Goal: Information Seeking & Learning: Learn about a topic

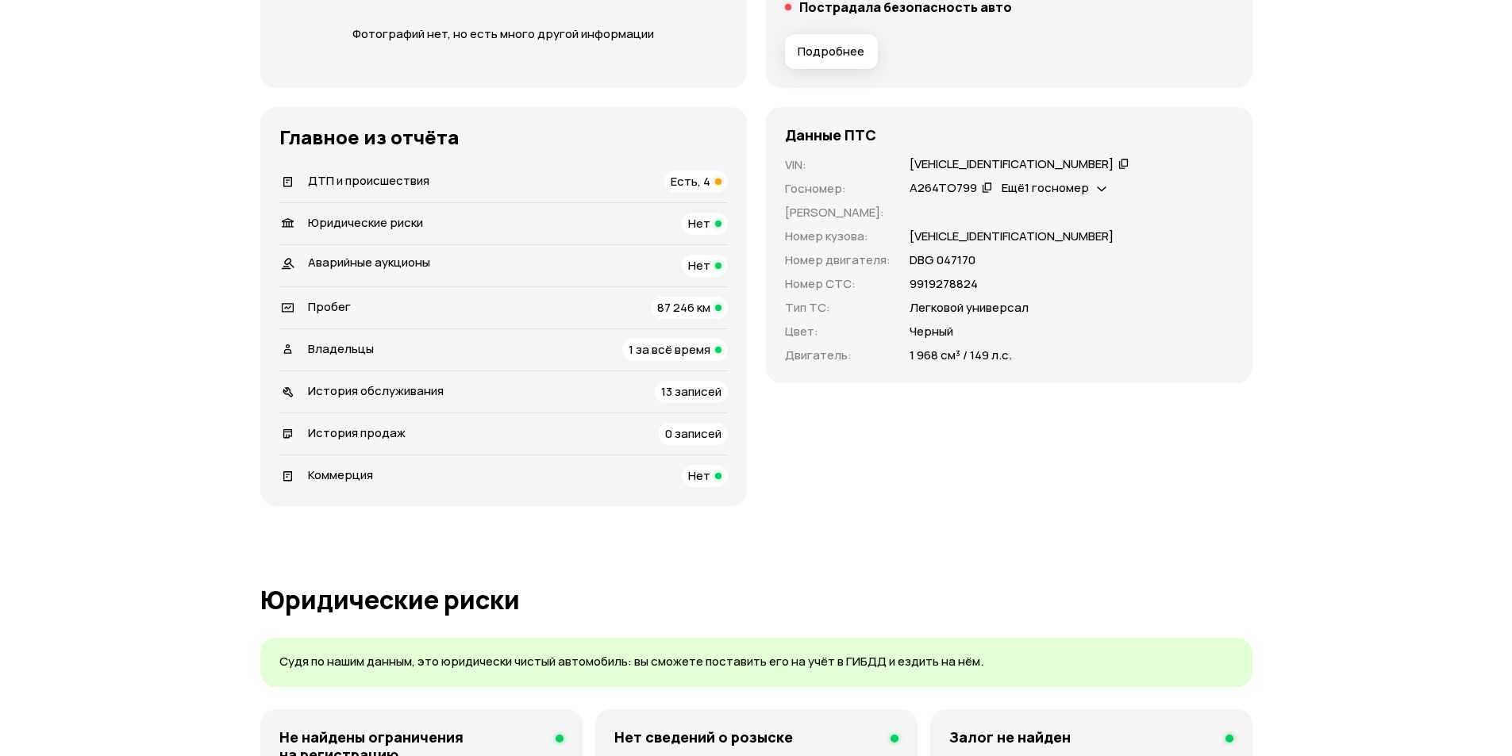
scroll to position [397, 0]
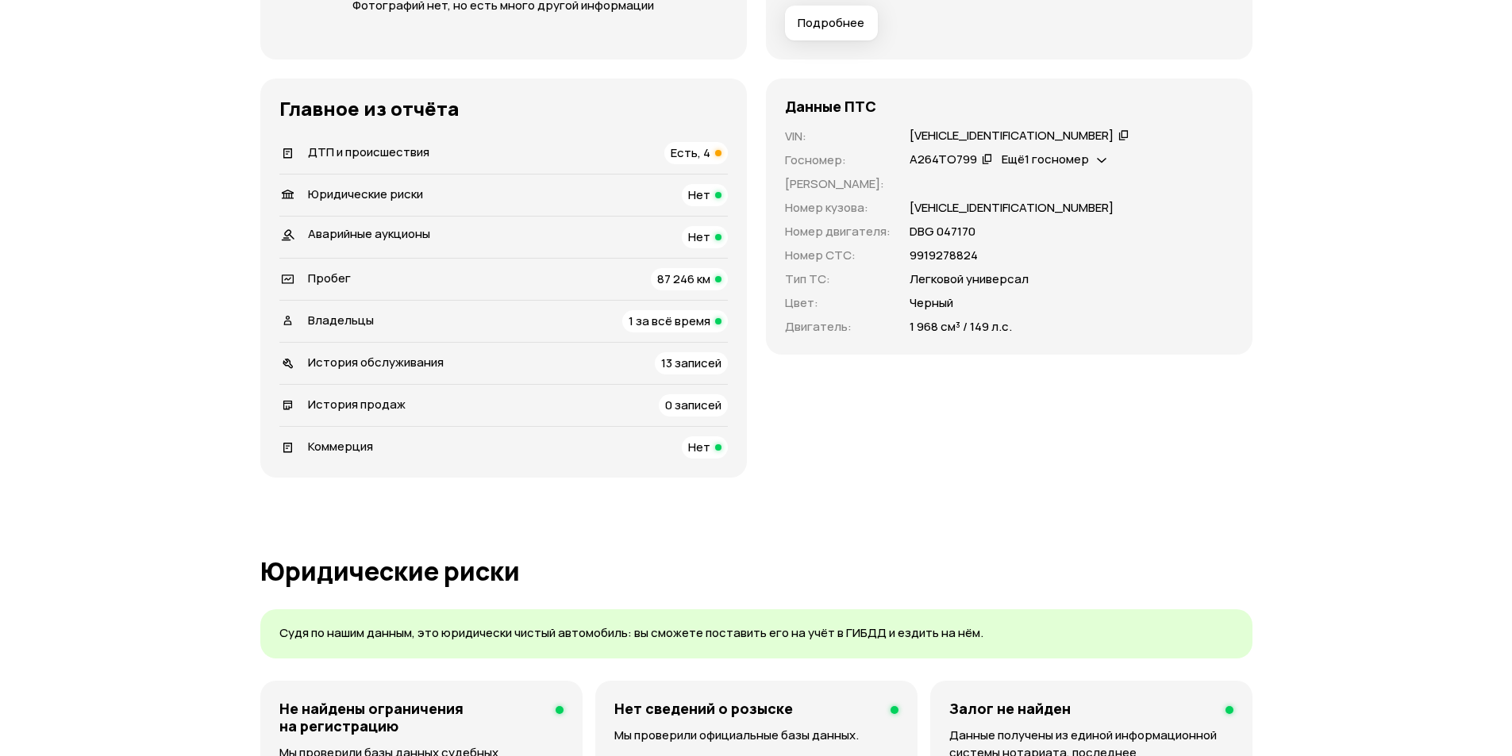
click at [652, 151] on div "ДТП и происшествия Есть, 4" at bounding box center [503, 153] width 448 height 22
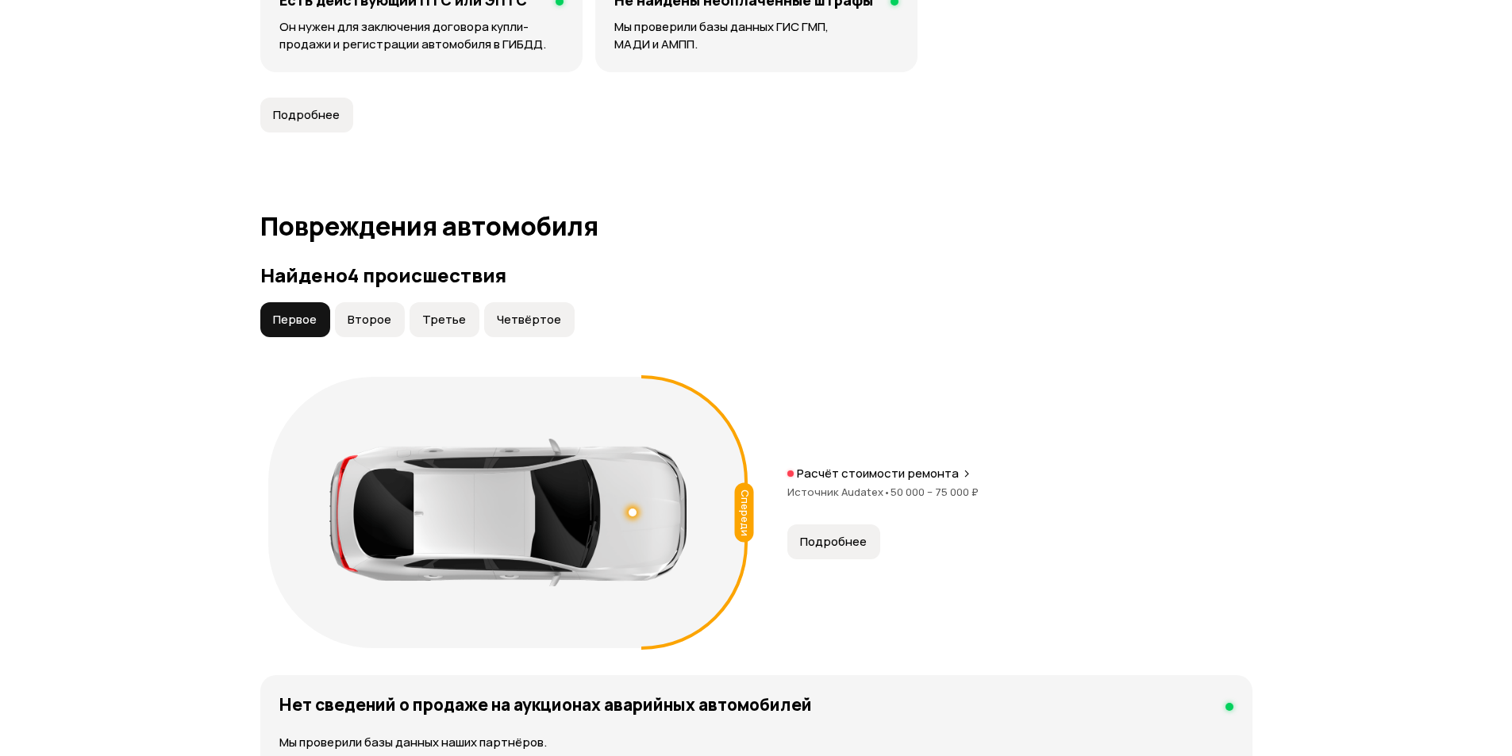
scroll to position [1578, 0]
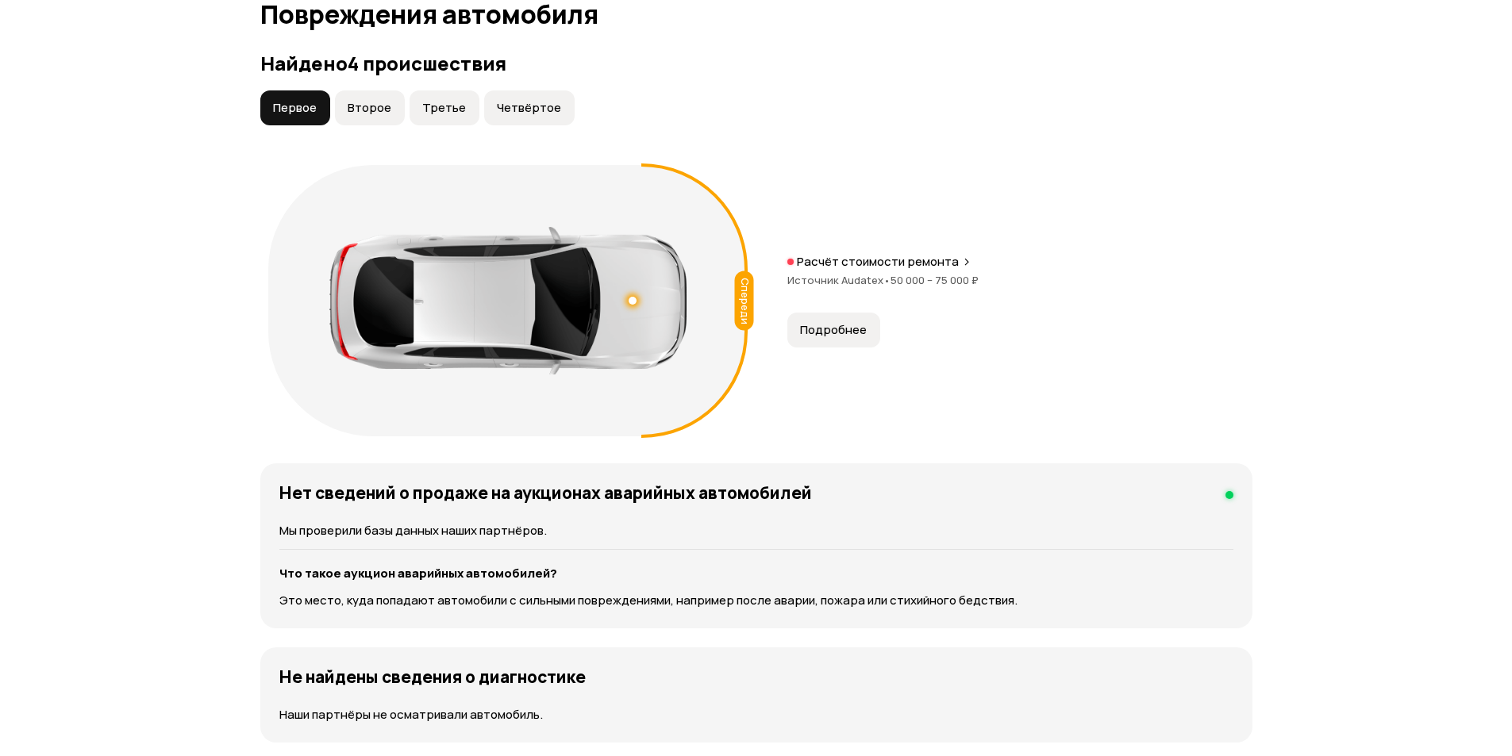
click at [856, 325] on span "Подробнее" at bounding box center [833, 330] width 67 height 16
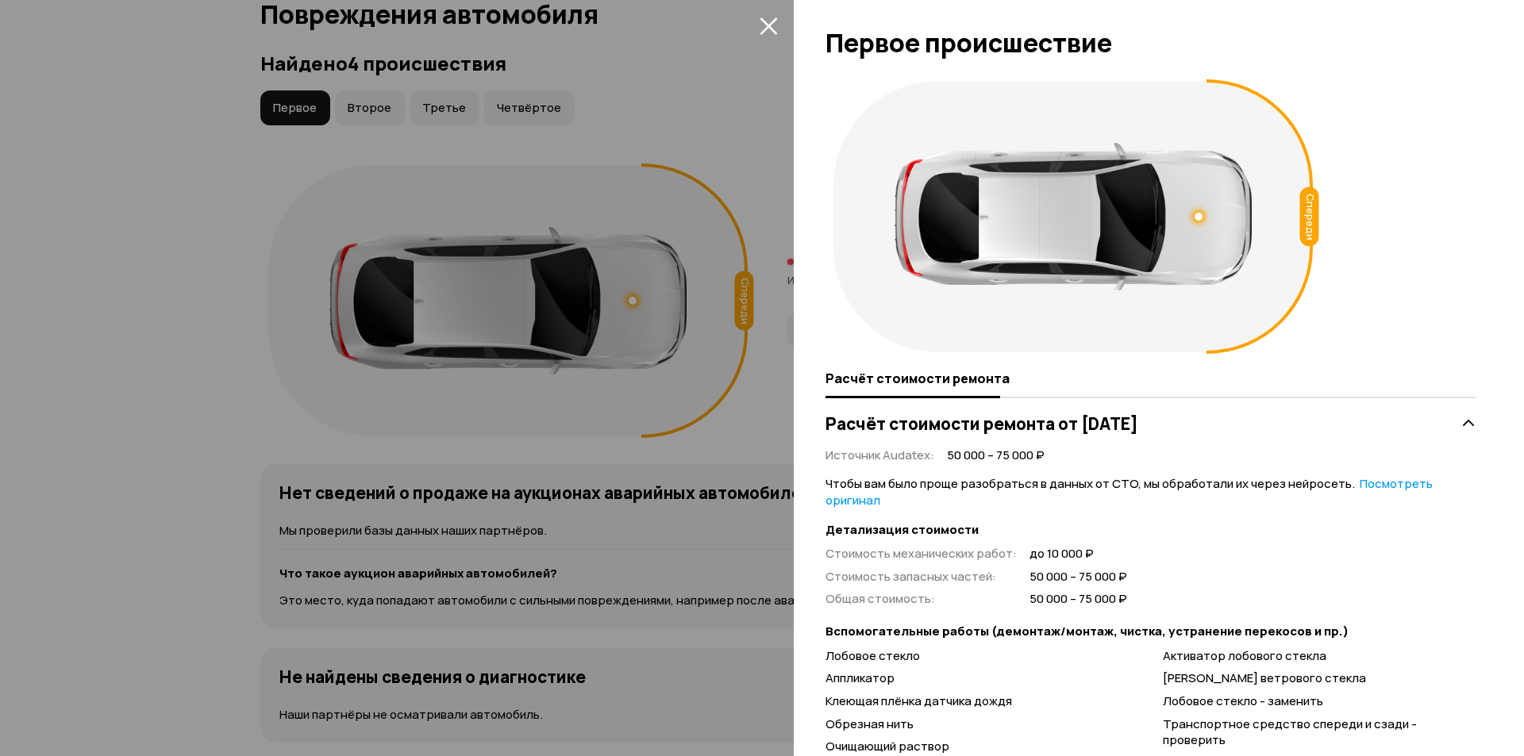
click at [544, 102] on div at bounding box center [762, 378] width 1524 height 756
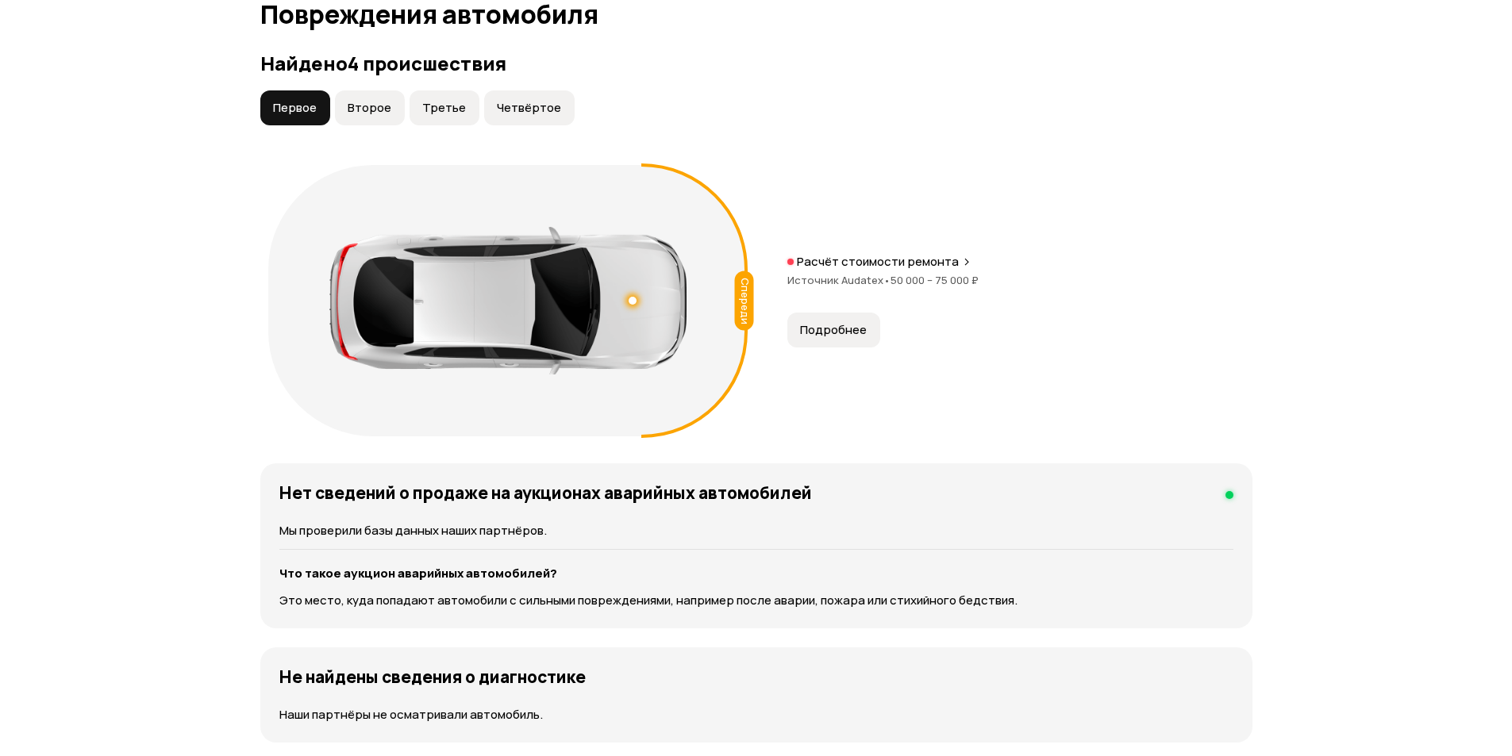
click at [504, 101] on span "Четвёртое" at bounding box center [529, 108] width 64 height 16
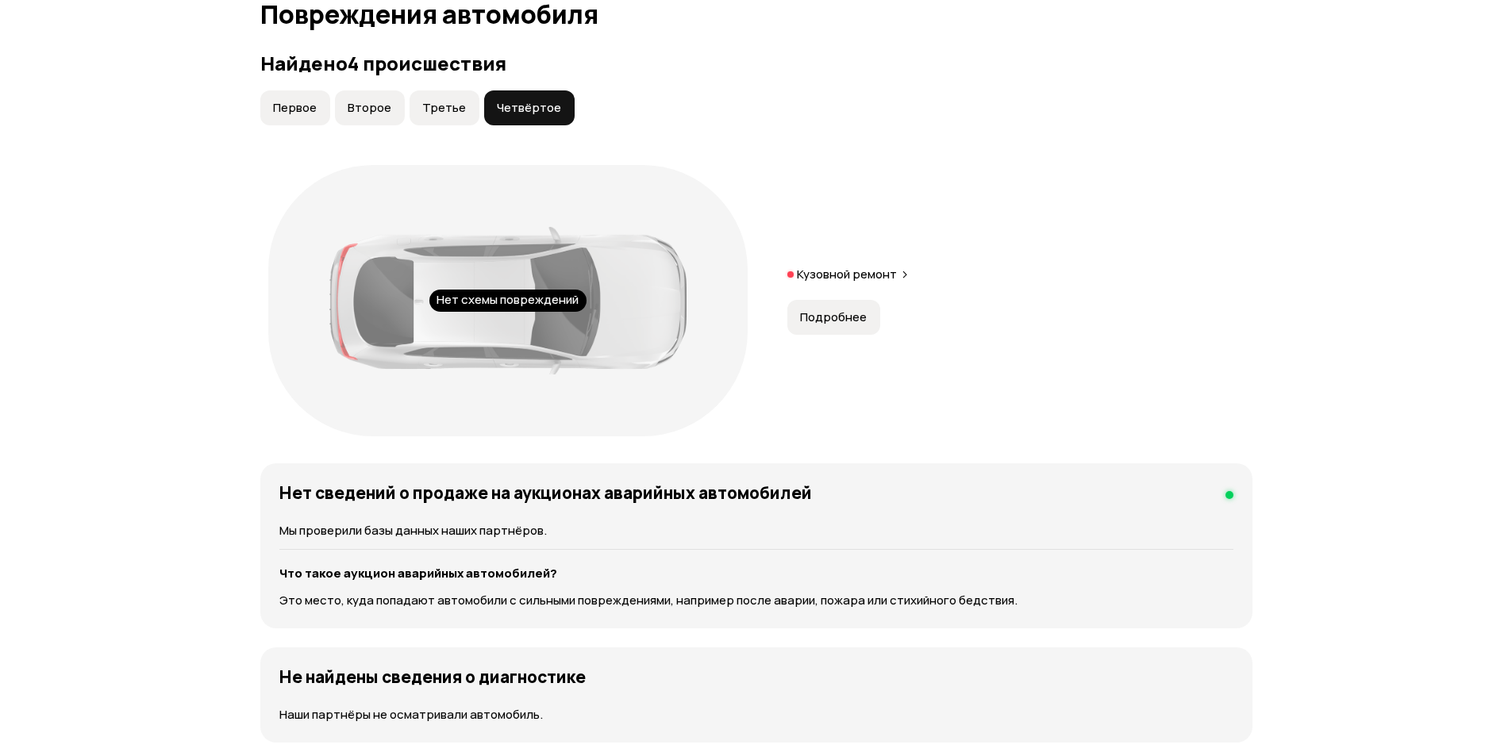
click at [833, 321] on span "Подробнее" at bounding box center [833, 318] width 67 height 16
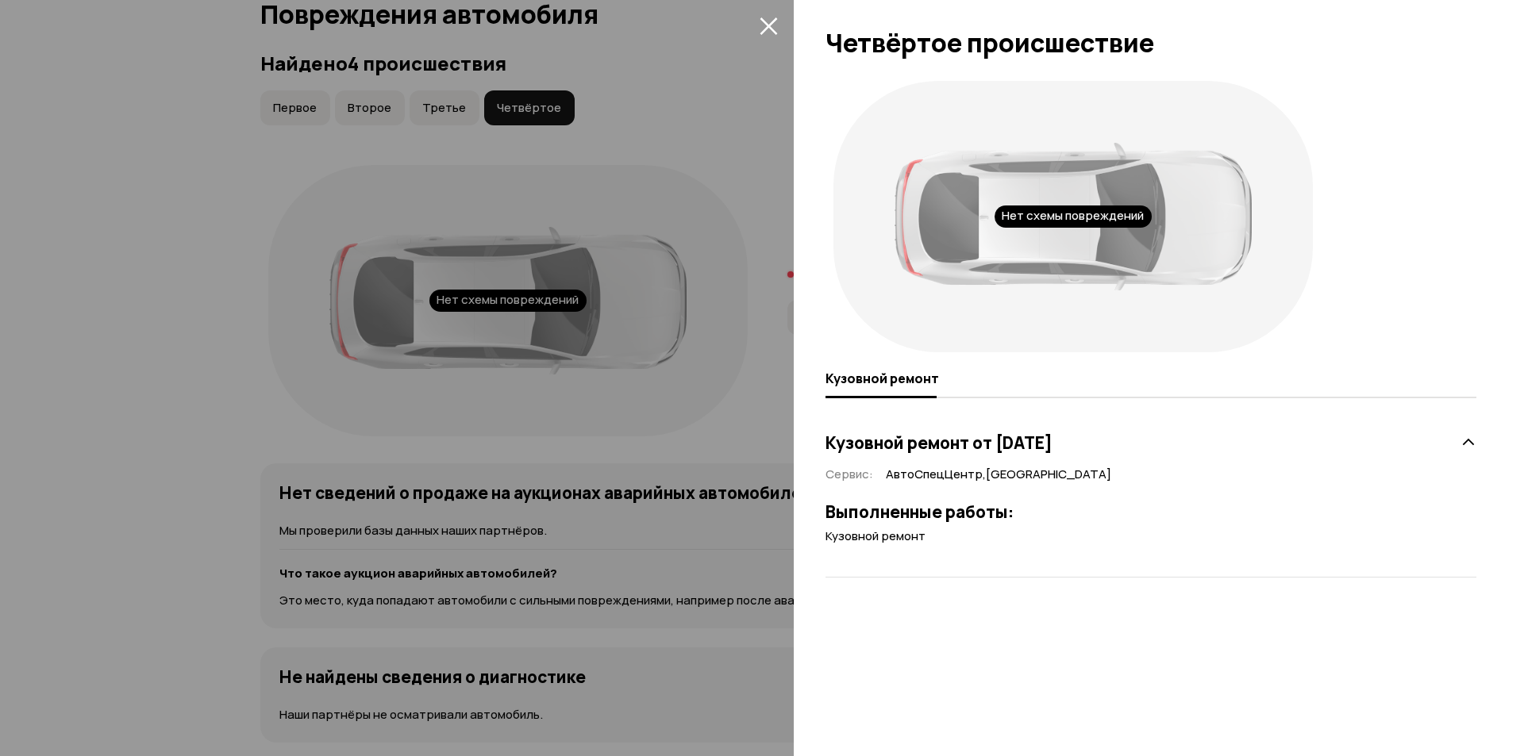
drag, startPoint x: 636, startPoint y: 229, endPoint x: 642, endPoint y: 224, distance: 8.4
click at [637, 229] on div at bounding box center [762, 378] width 1524 height 756
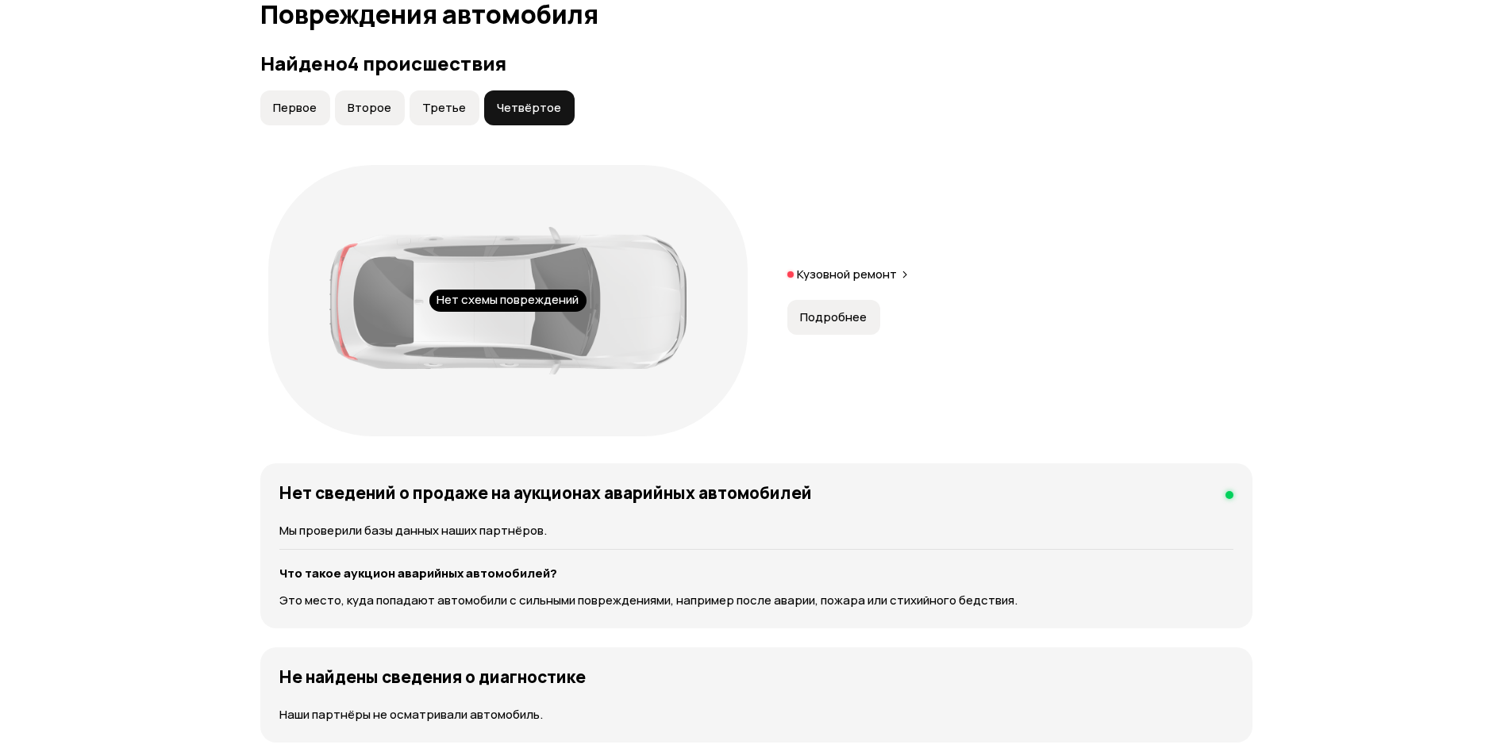
click at [852, 328] on button "Подробнее" at bounding box center [833, 317] width 93 height 35
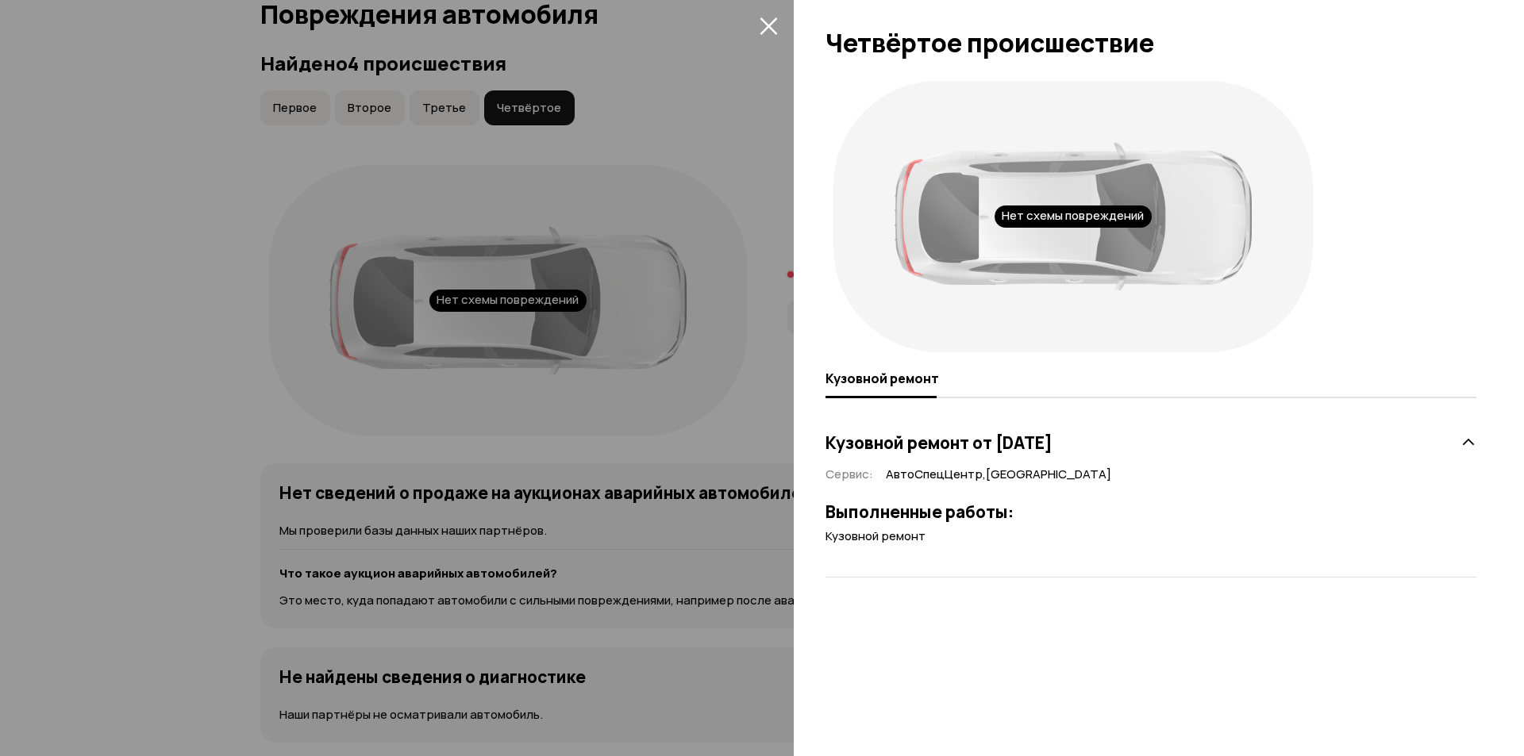
click at [880, 303] on div "Нет схемы повреждений" at bounding box center [1072, 216] width 479 height 271
click at [783, 267] on div at bounding box center [762, 378] width 1524 height 756
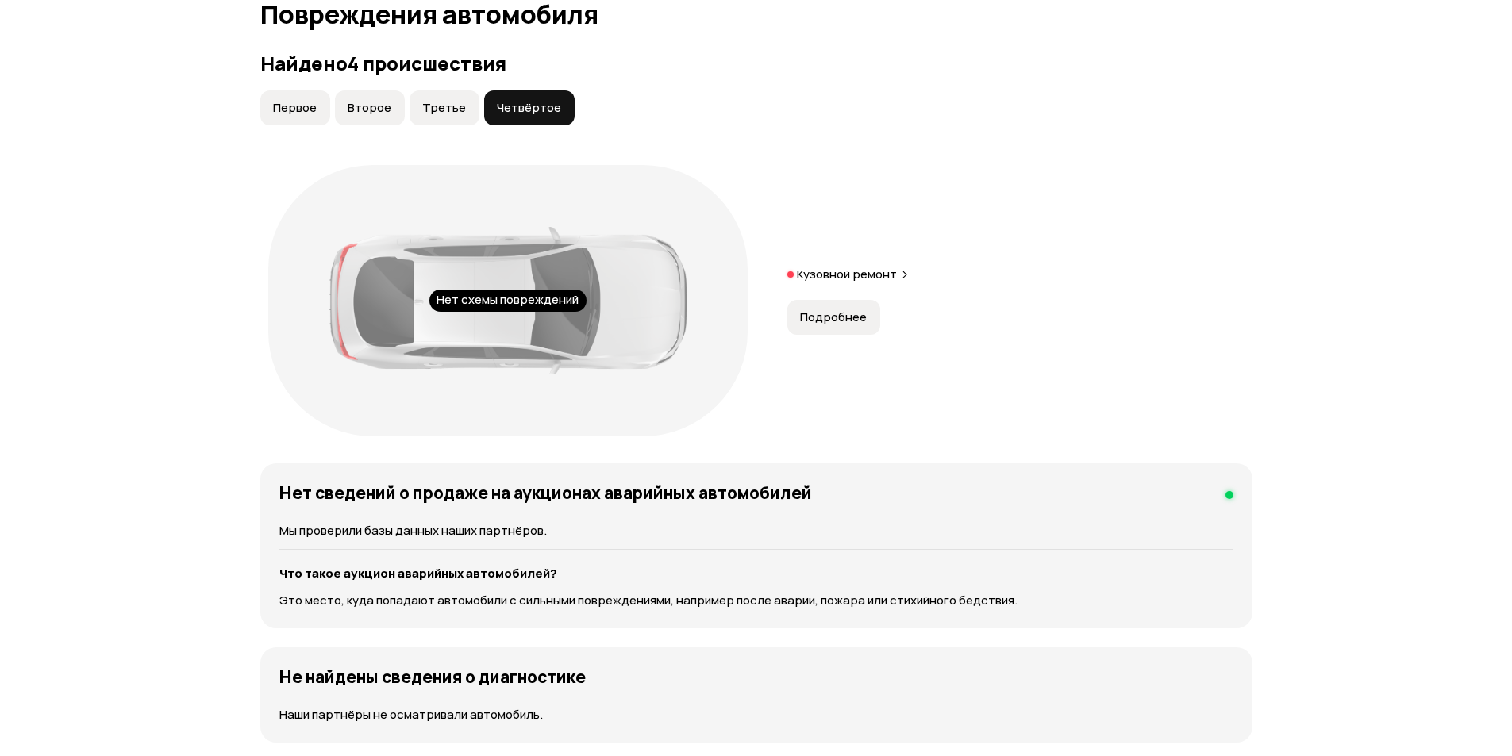
click at [837, 279] on p "Кузовной ремонт" at bounding box center [847, 275] width 100 height 16
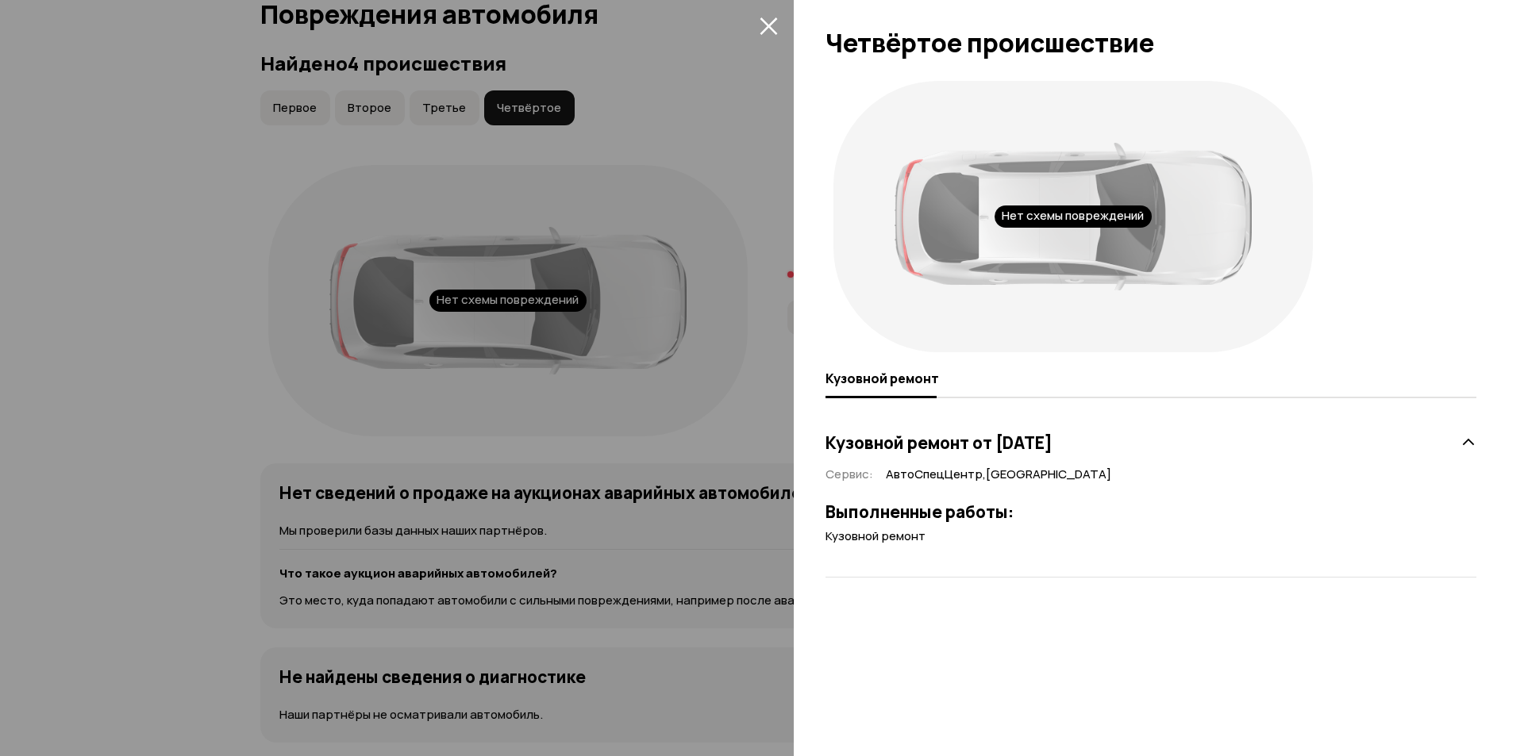
click at [1500, 437] on div "Нет схемы повреждений Кузовной ремонт Кузовной ремонт от [DATE] Сервис : АвтоСп…" at bounding box center [1159, 414] width 730 height 683
click at [1471, 450] on icon at bounding box center [1468, 443] width 16 height 16
click at [1471, 448] on icon at bounding box center [1468, 443] width 16 height 16
click at [1045, 217] on div "Нет схемы повреждений" at bounding box center [1073, 217] width 157 height 22
drag, startPoint x: 919, startPoint y: 265, endPoint x: 906, endPoint y: 179, distance: 87.4
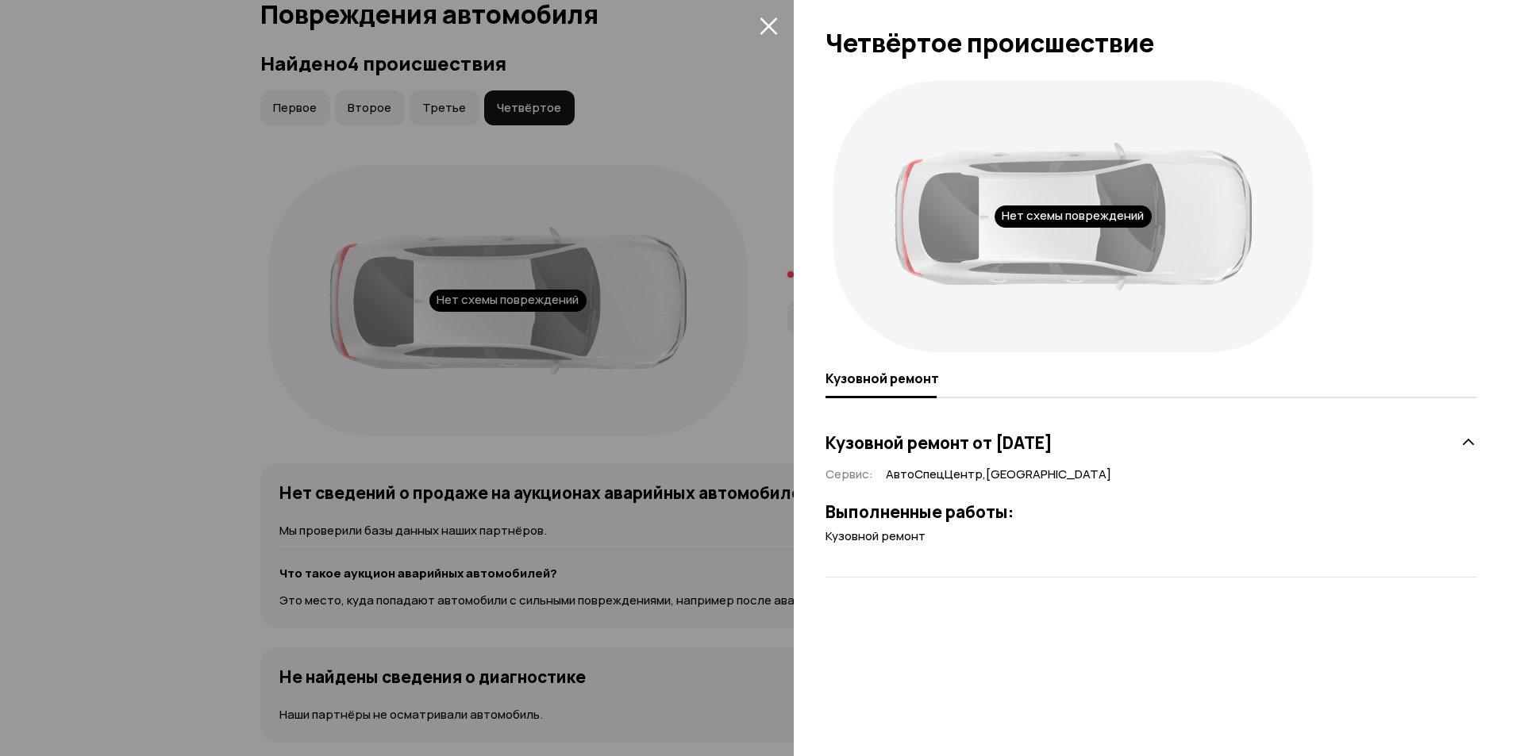
click at [909, 237] on div at bounding box center [1073, 217] width 357 height 148
click at [762, 17] on icon "закрыть" at bounding box center [769, 26] width 18 height 18
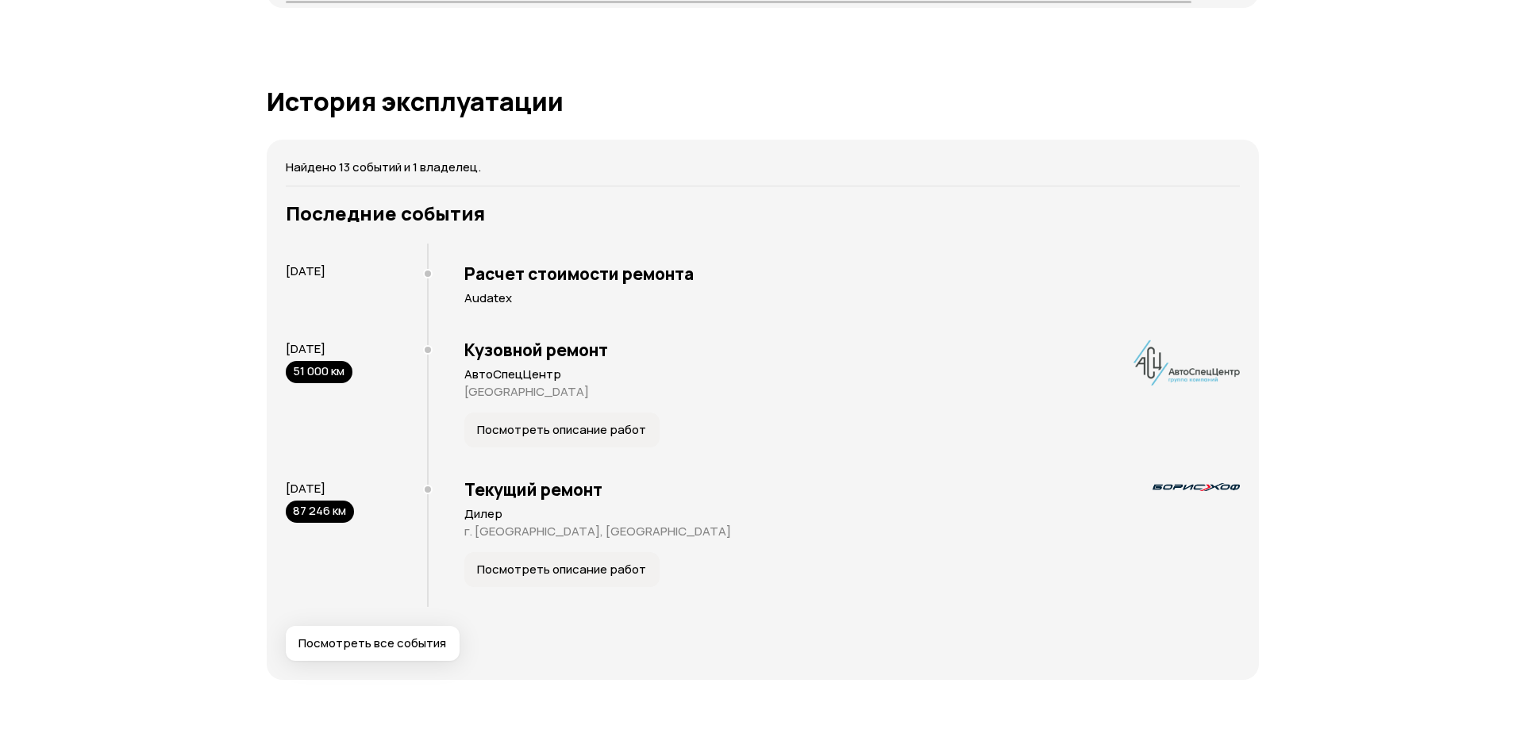
scroll to position [2927, 0]
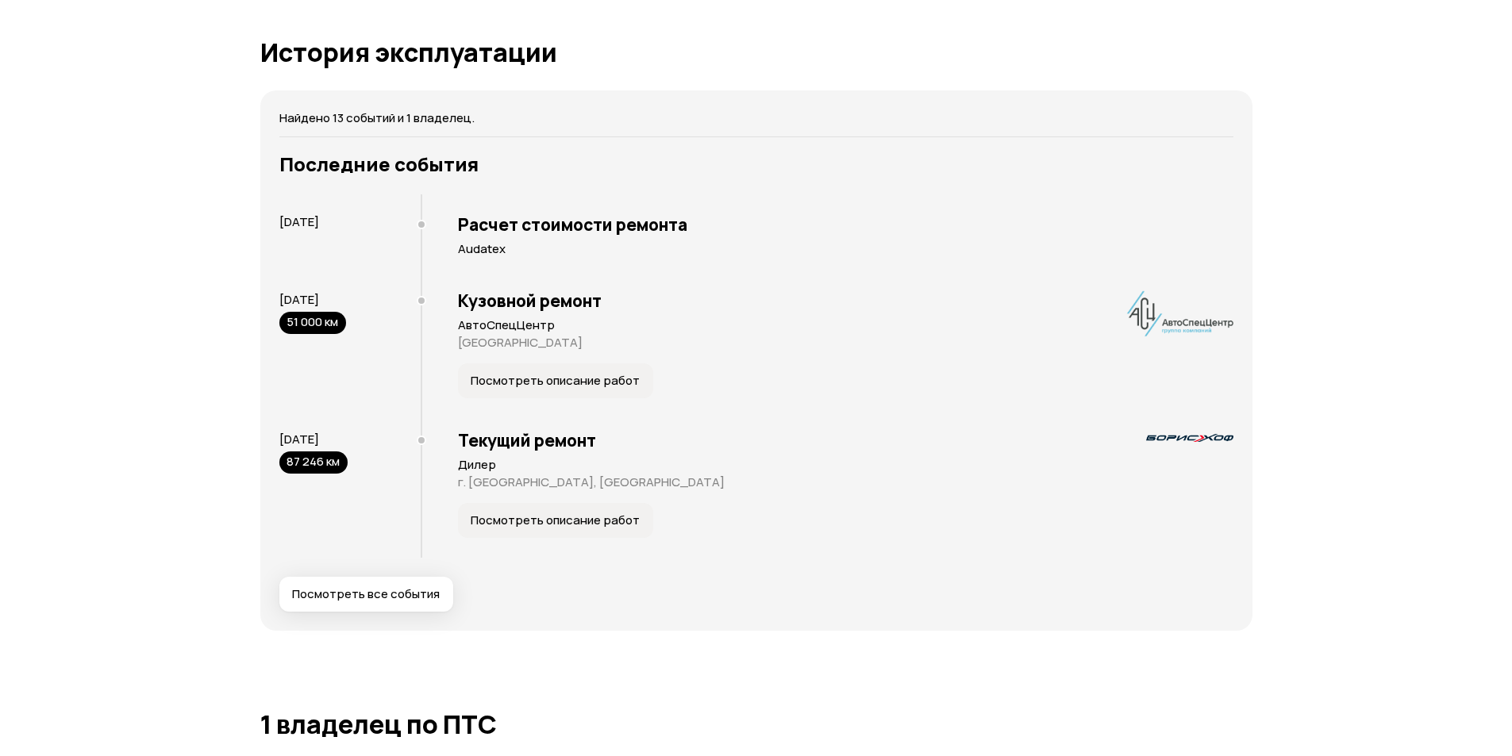
click at [402, 598] on span "Посмотреть все события" at bounding box center [366, 595] width 148 height 16
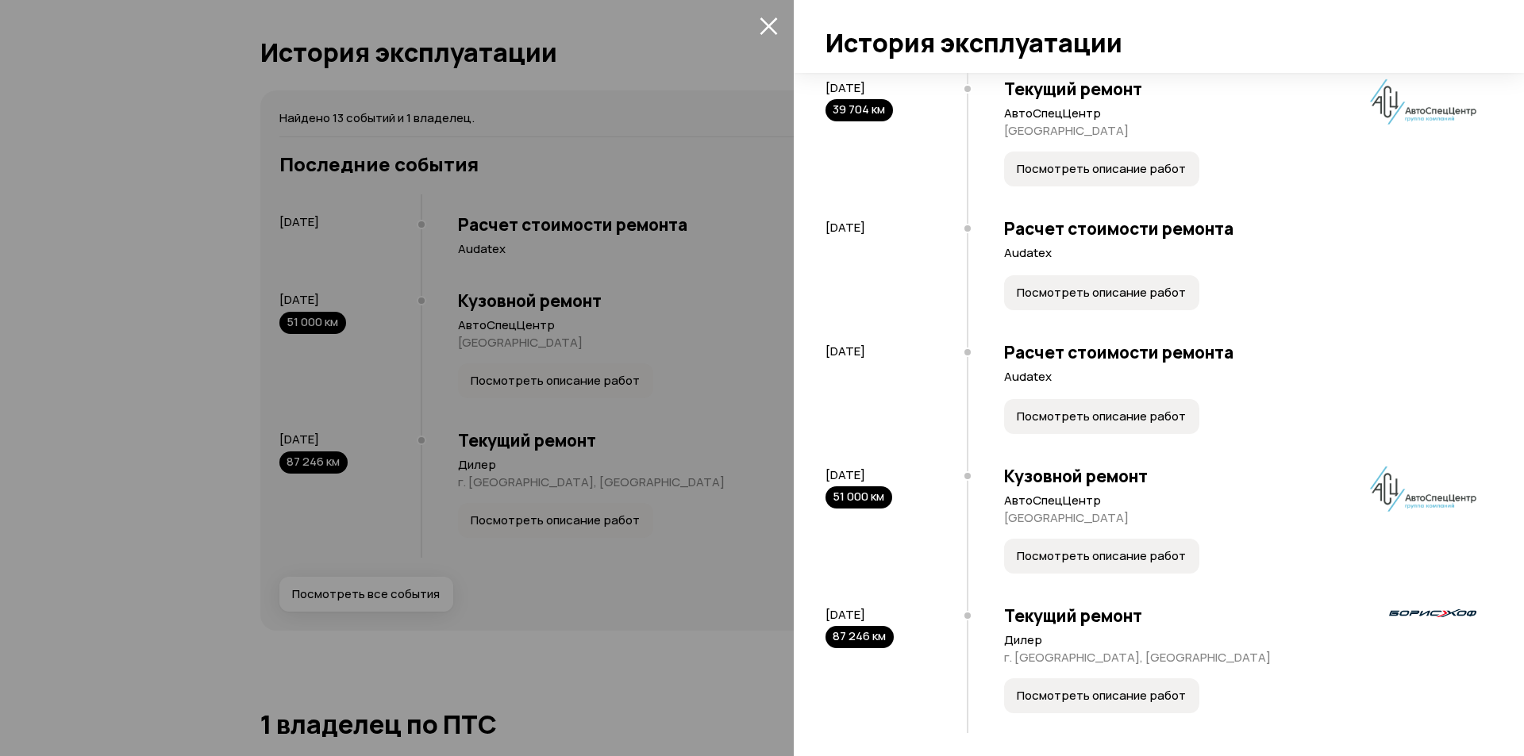
scroll to position [1121, 0]
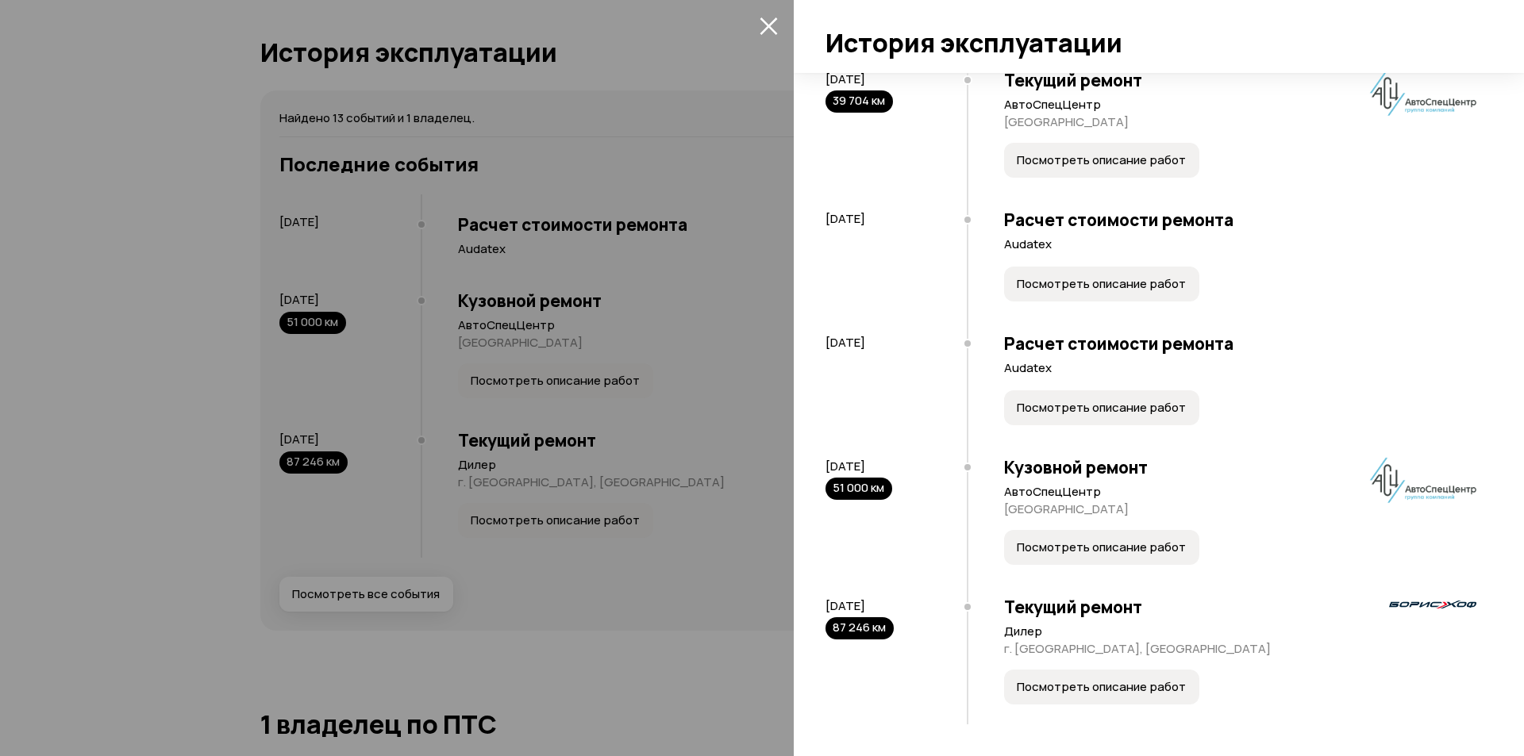
click at [1102, 699] on button "Посмотреть описание работ" at bounding box center [1101, 687] width 195 height 35
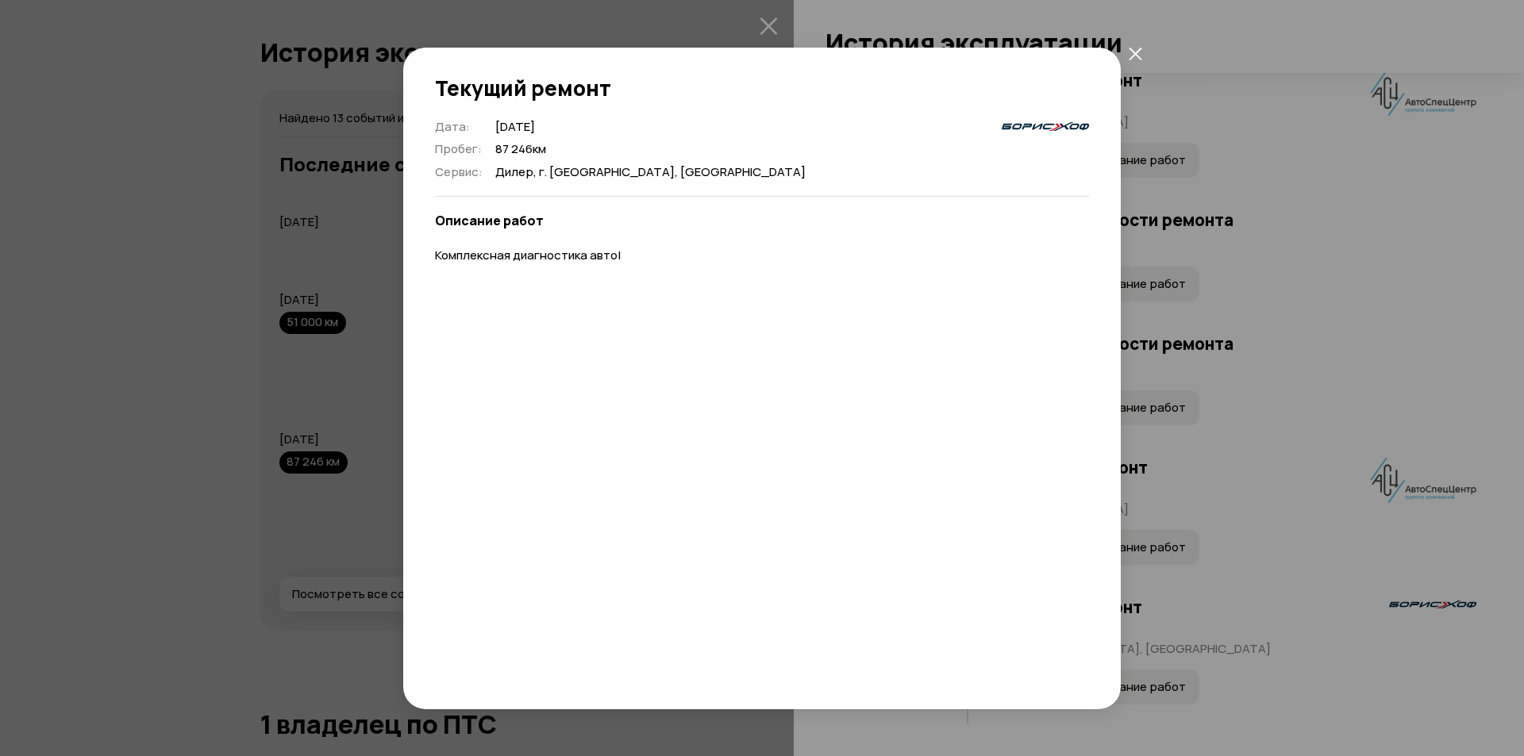
click at [1139, 53] on icon "закрыть" at bounding box center [1135, 53] width 13 height 13
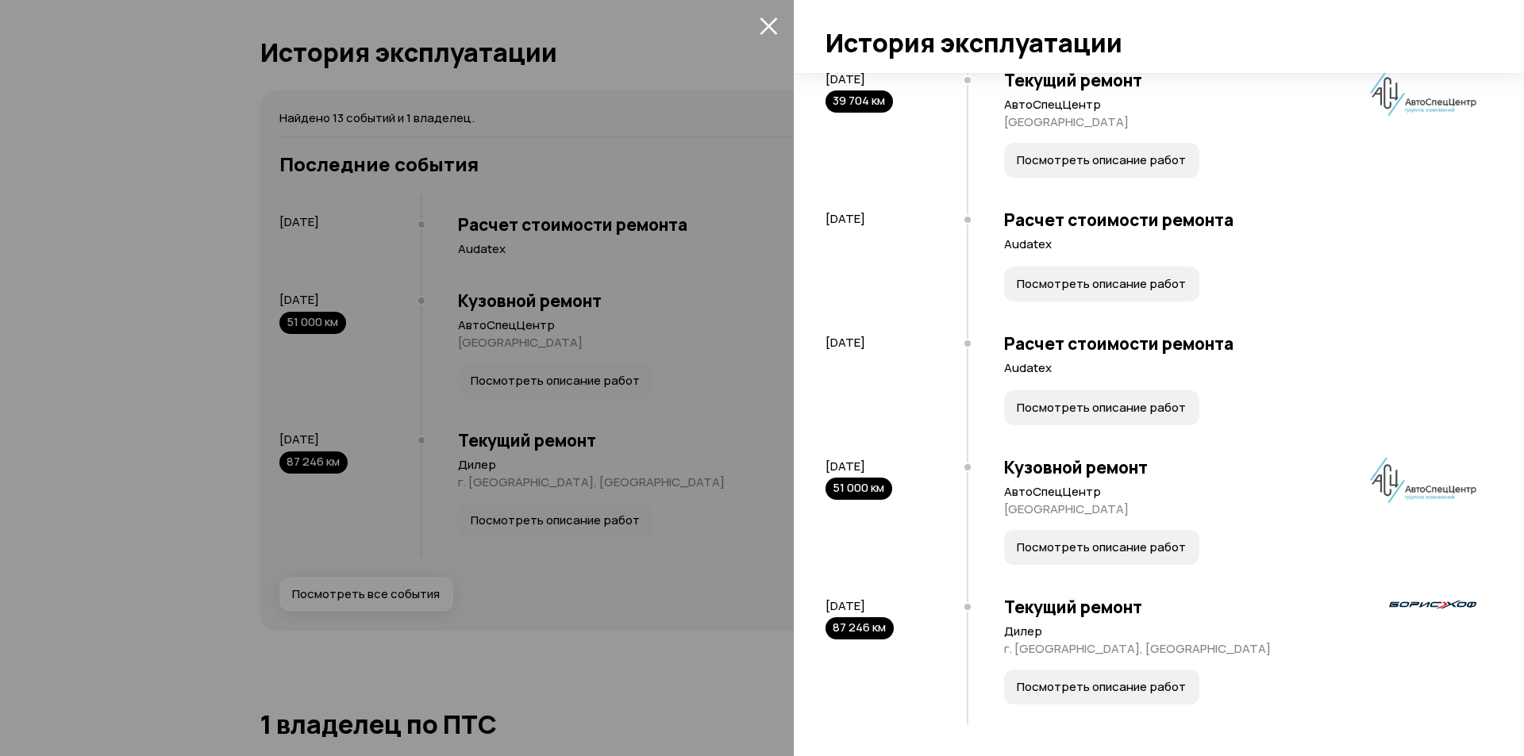
click at [1117, 540] on span "Посмотреть описание работ" at bounding box center [1101, 548] width 169 height 16
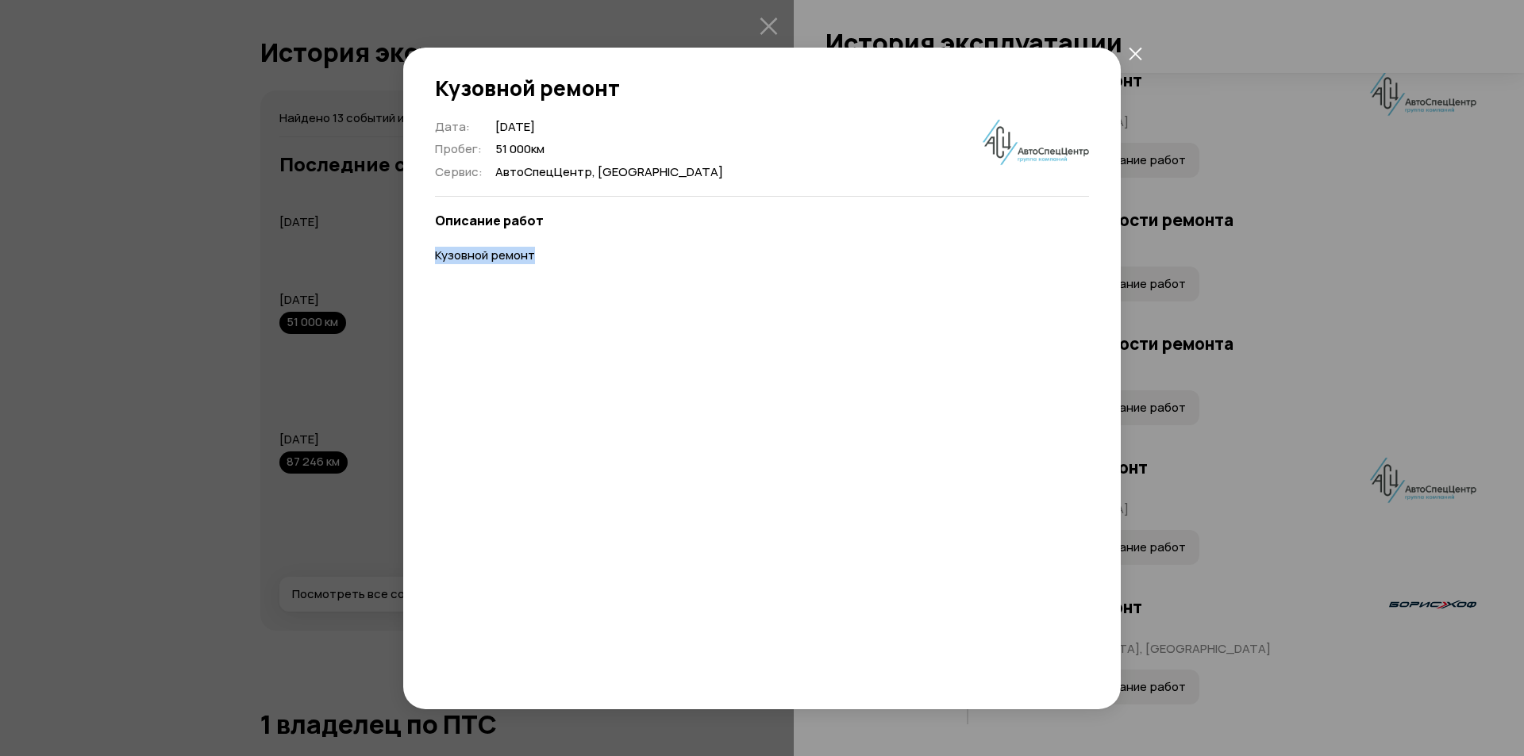
drag, startPoint x: 598, startPoint y: 272, endPoint x: 421, endPoint y: 237, distance: 180.6
click at [419, 239] on div "Дата : [DATE] Пробег : 51 000 км Сервис : АвтоСпецЦентр, [GEOGRAPHIC_DATA] Опис…" at bounding box center [762, 397] width 718 height 556
click at [1135, 48] on icon "закрыть" at bounding box center [1135, 53] width 13 height 13
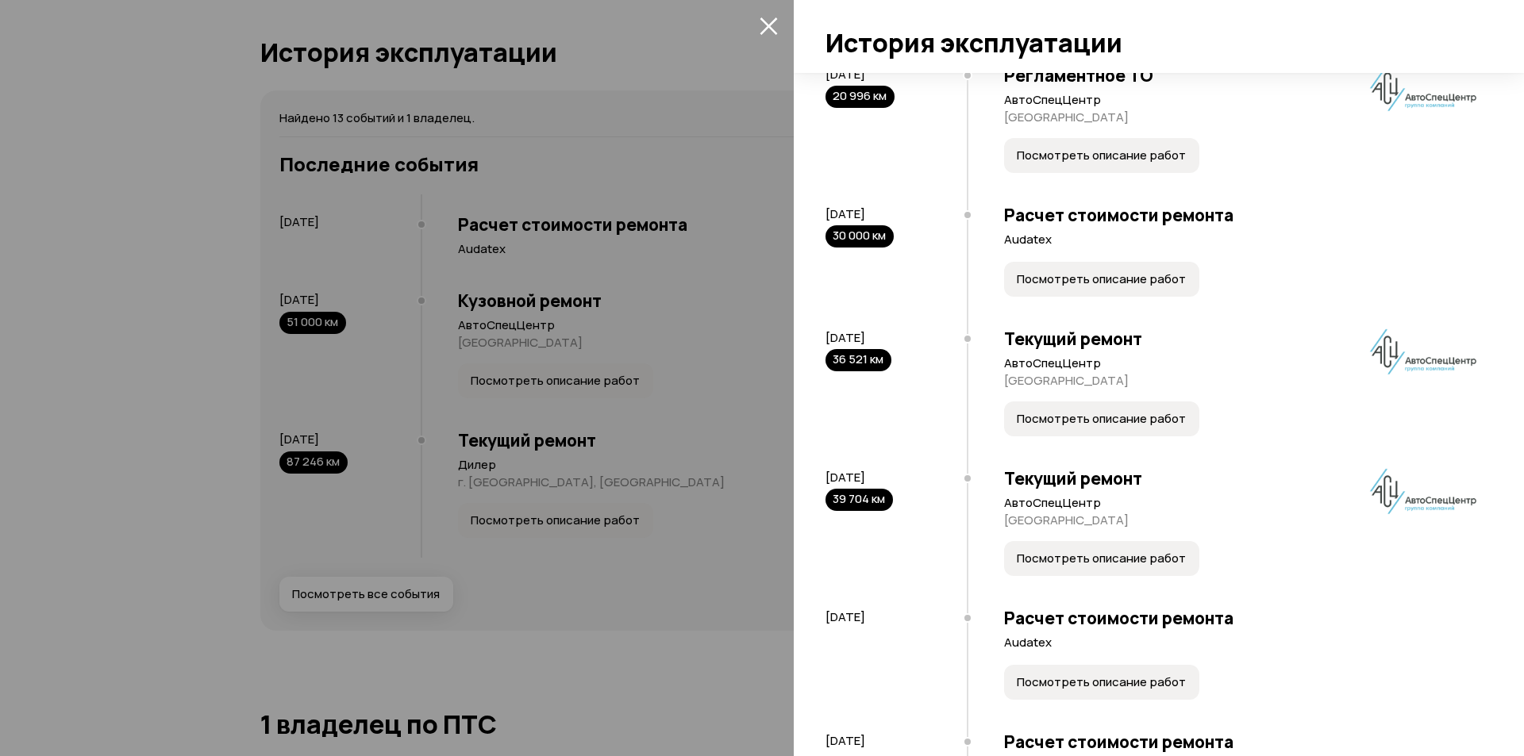
scroll to position [724, 0]
click at [1109, 288] on button "Посмотреть описание работ" at bounding box center [1101, 277] width 195 height 35
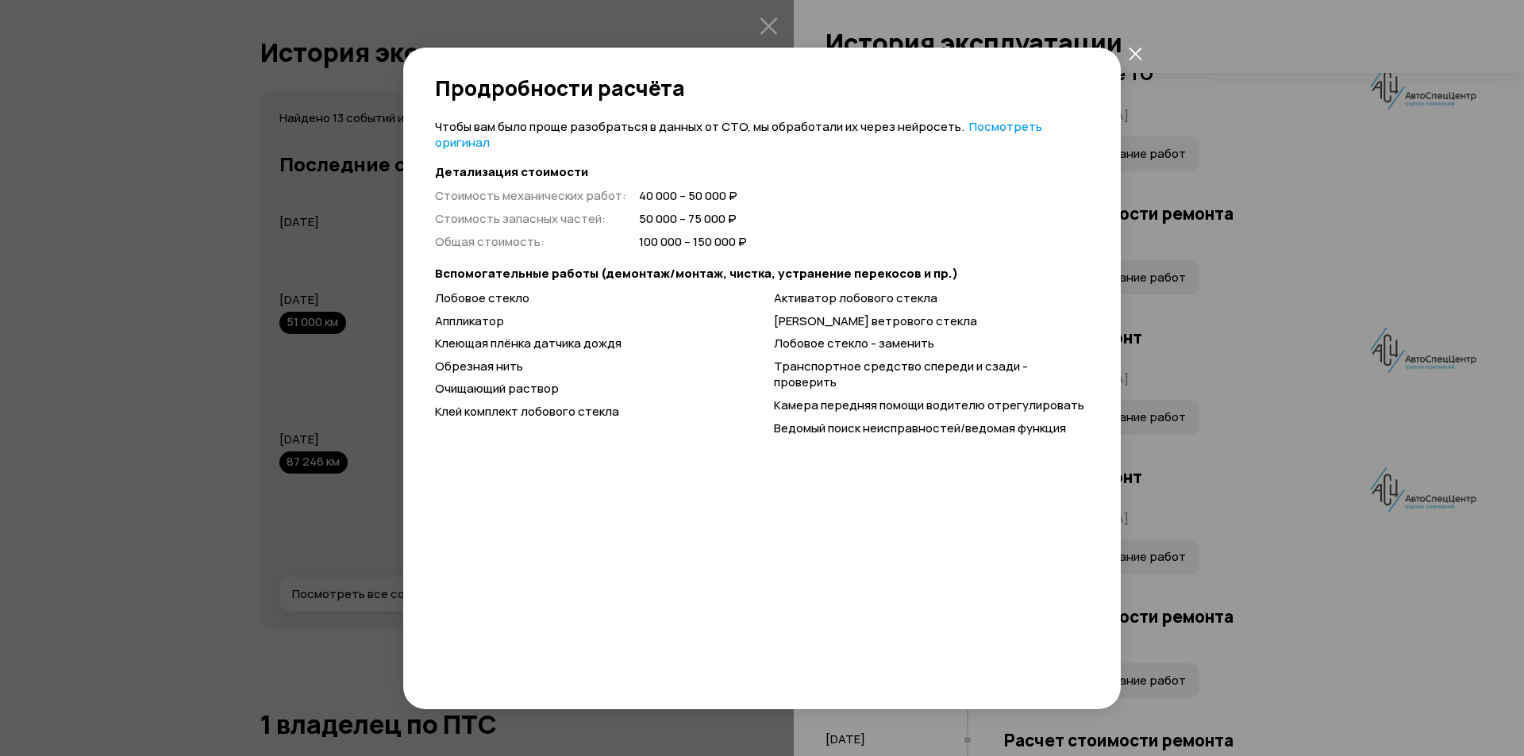
click at [1129, 56] on icon "закрыть" at bounding box center [1135, 53] width 13 height 13
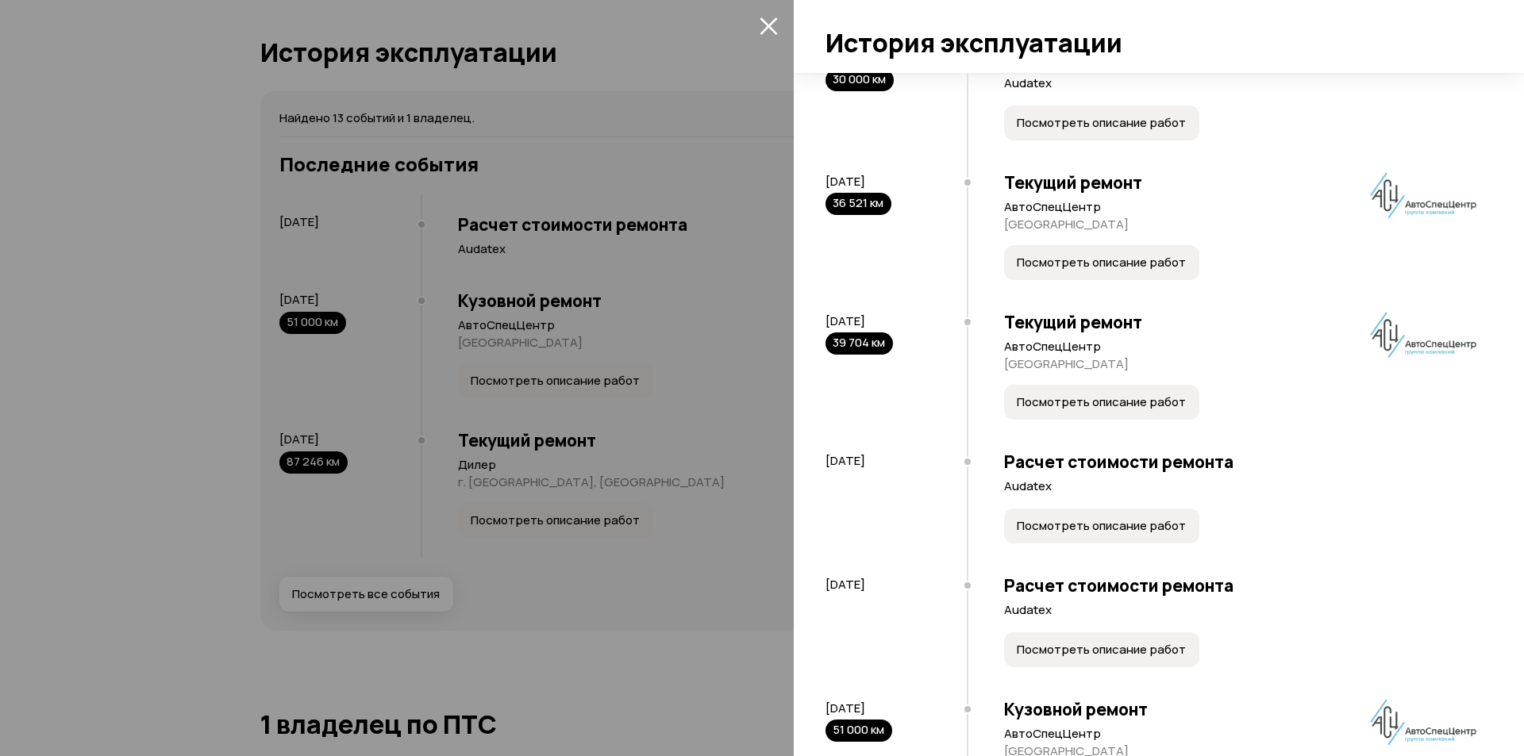
scroll to position [883, 0]
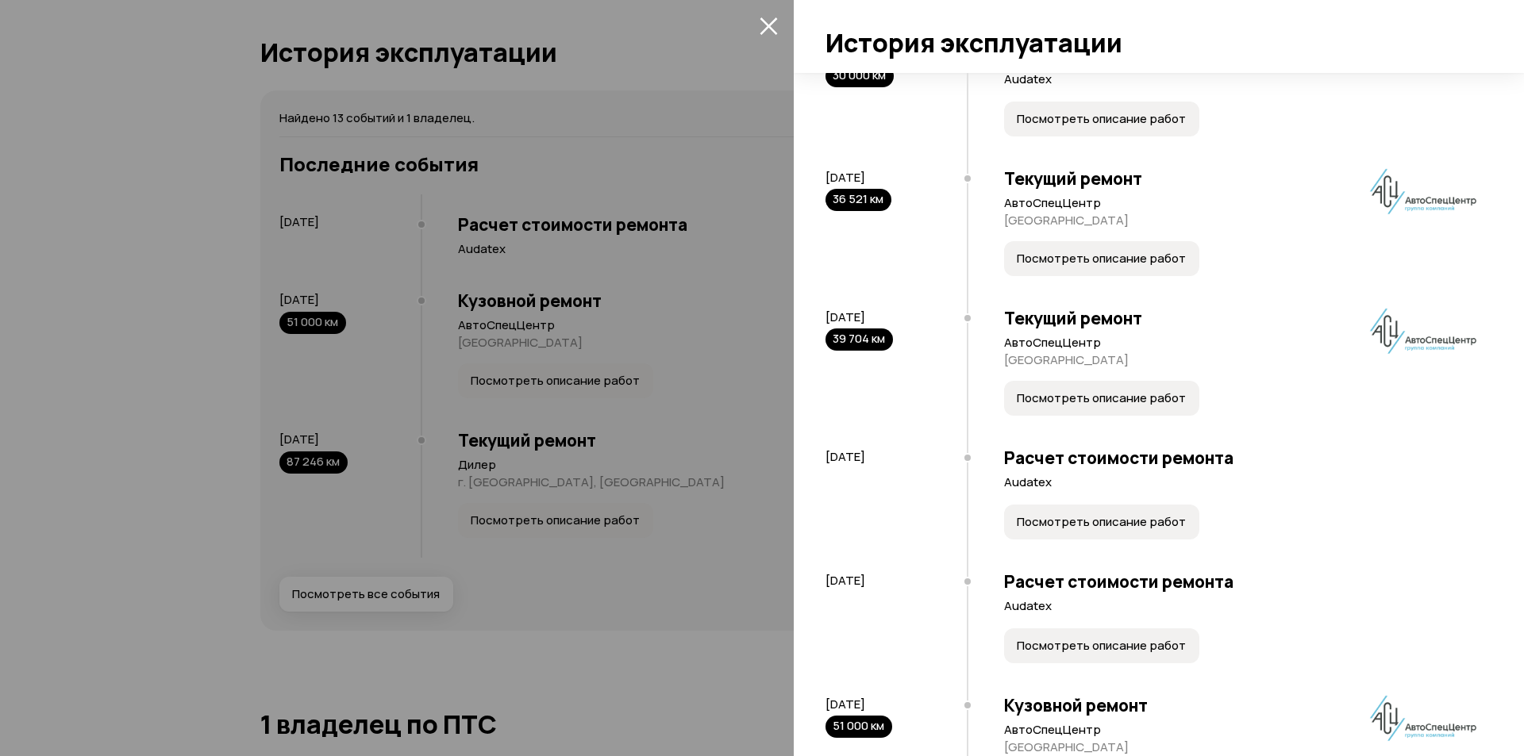
click at [1122, 394] on span "Посмотреть описание работ" at bounding box center [1101, 399] width 169 height 16
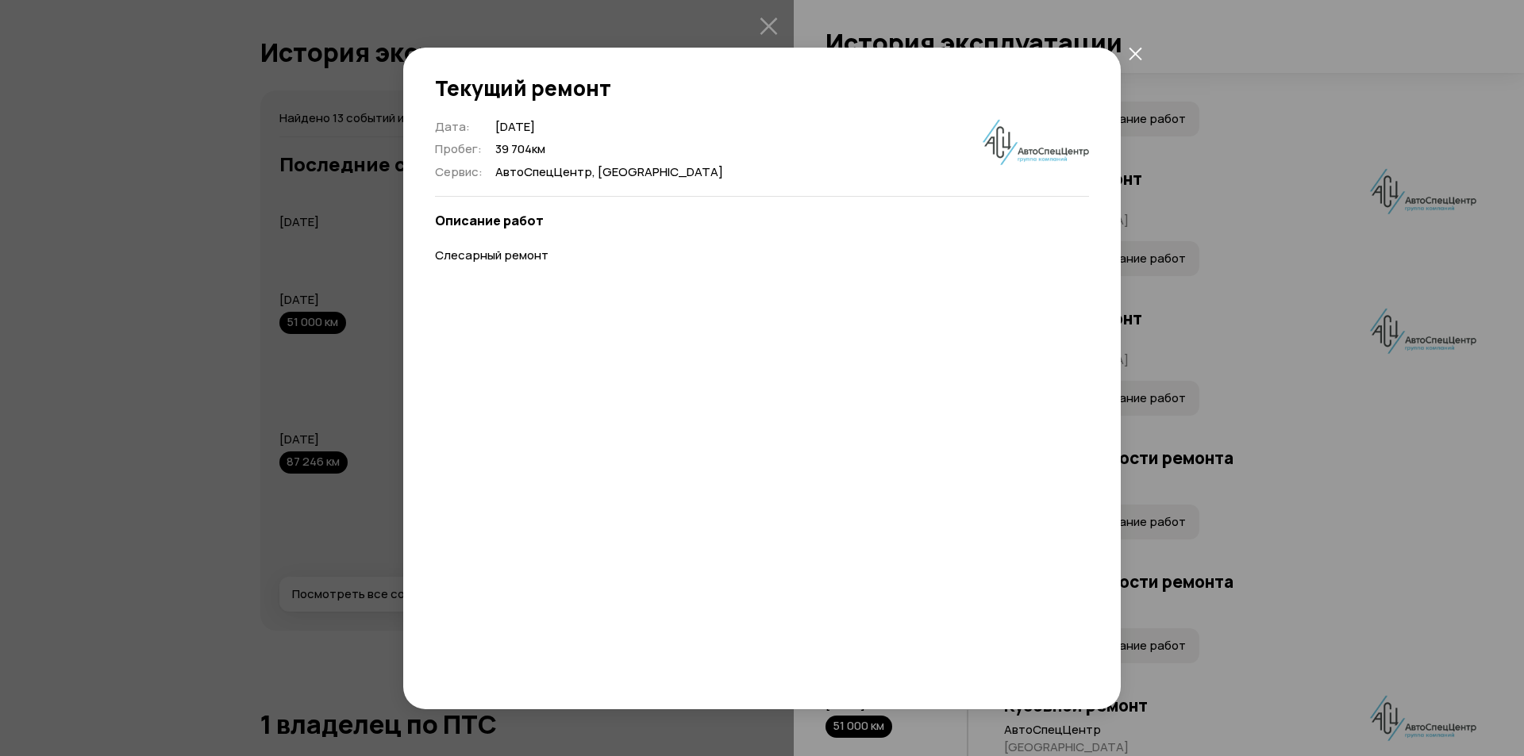
click at [1134, 56] on icon "закрыть" at bounding box center [1135, 53] width 13 height 13
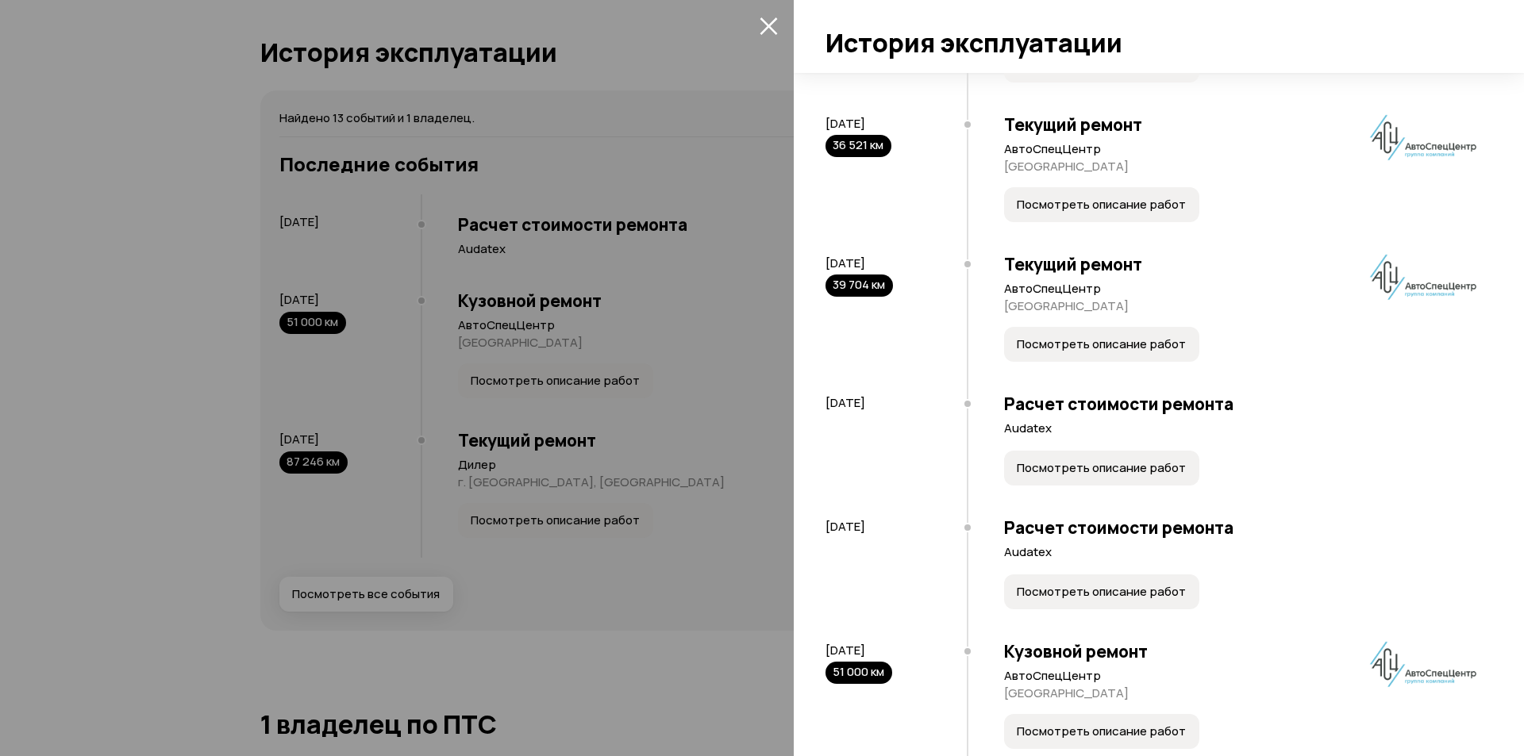
scroll to position [962, 0]
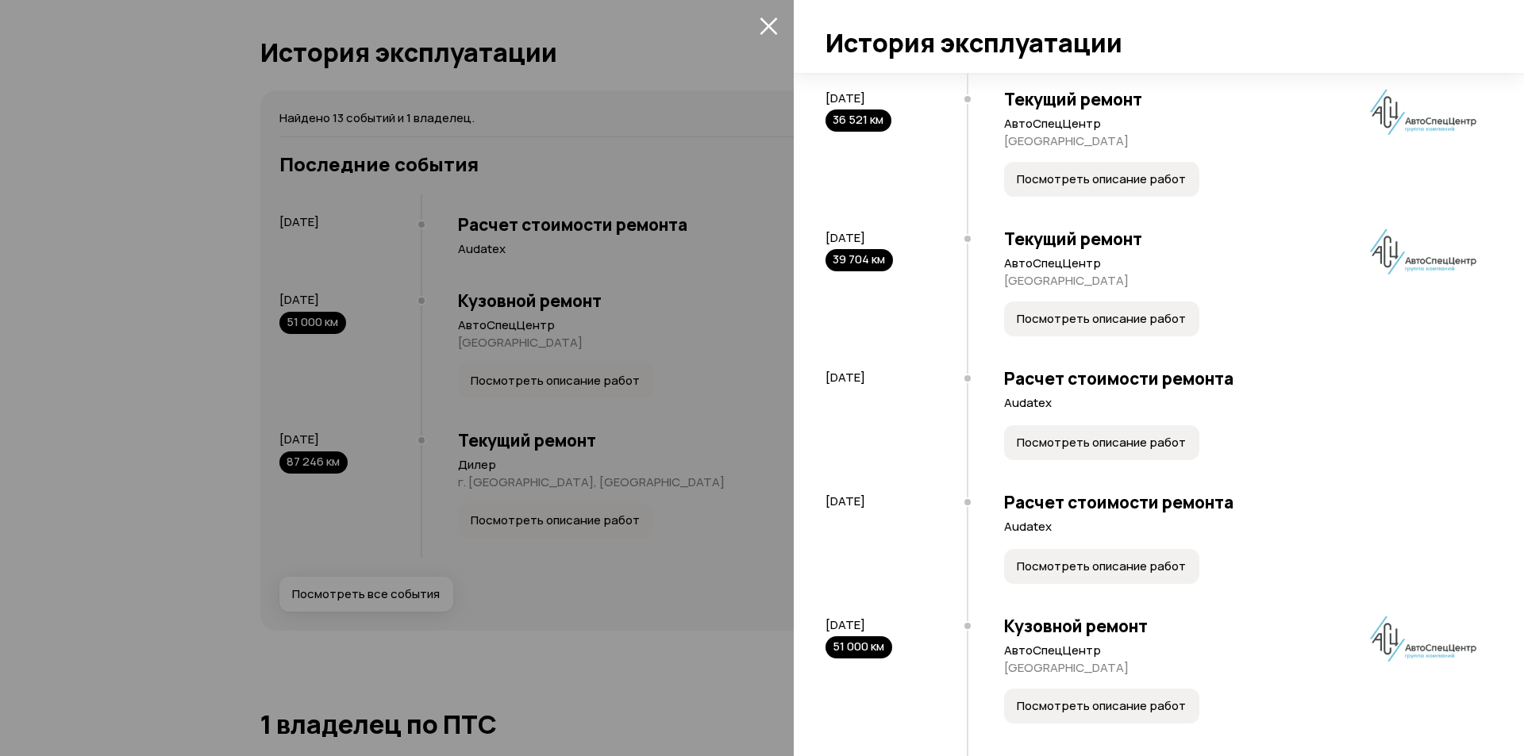
click at [1144, 450] on span "Посмотреть описание работ" at bounding box center [1101, 443] width 169 height 16
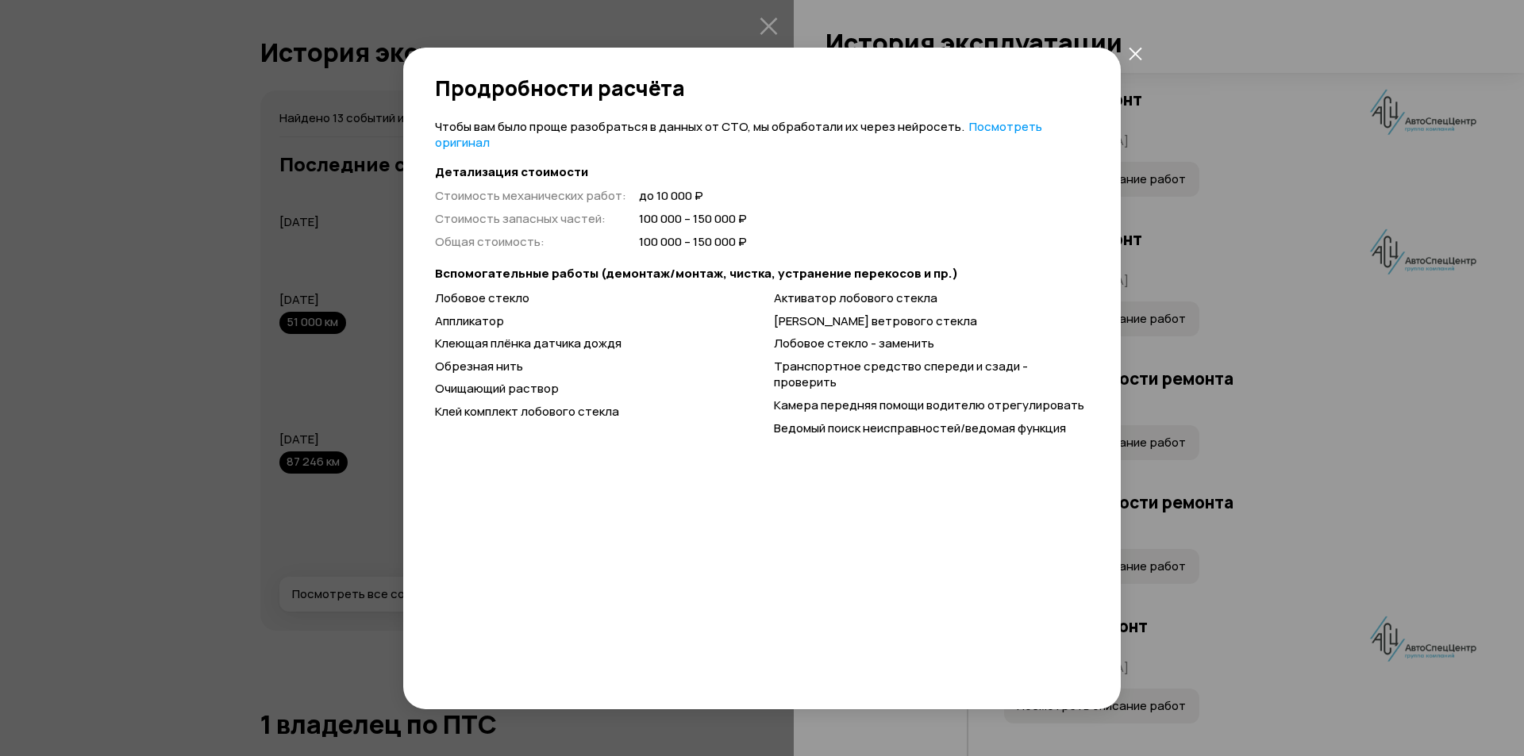
click at [1140, 59] on icon "закрыть" at bounding box center [1135, 54] width 13 height 13
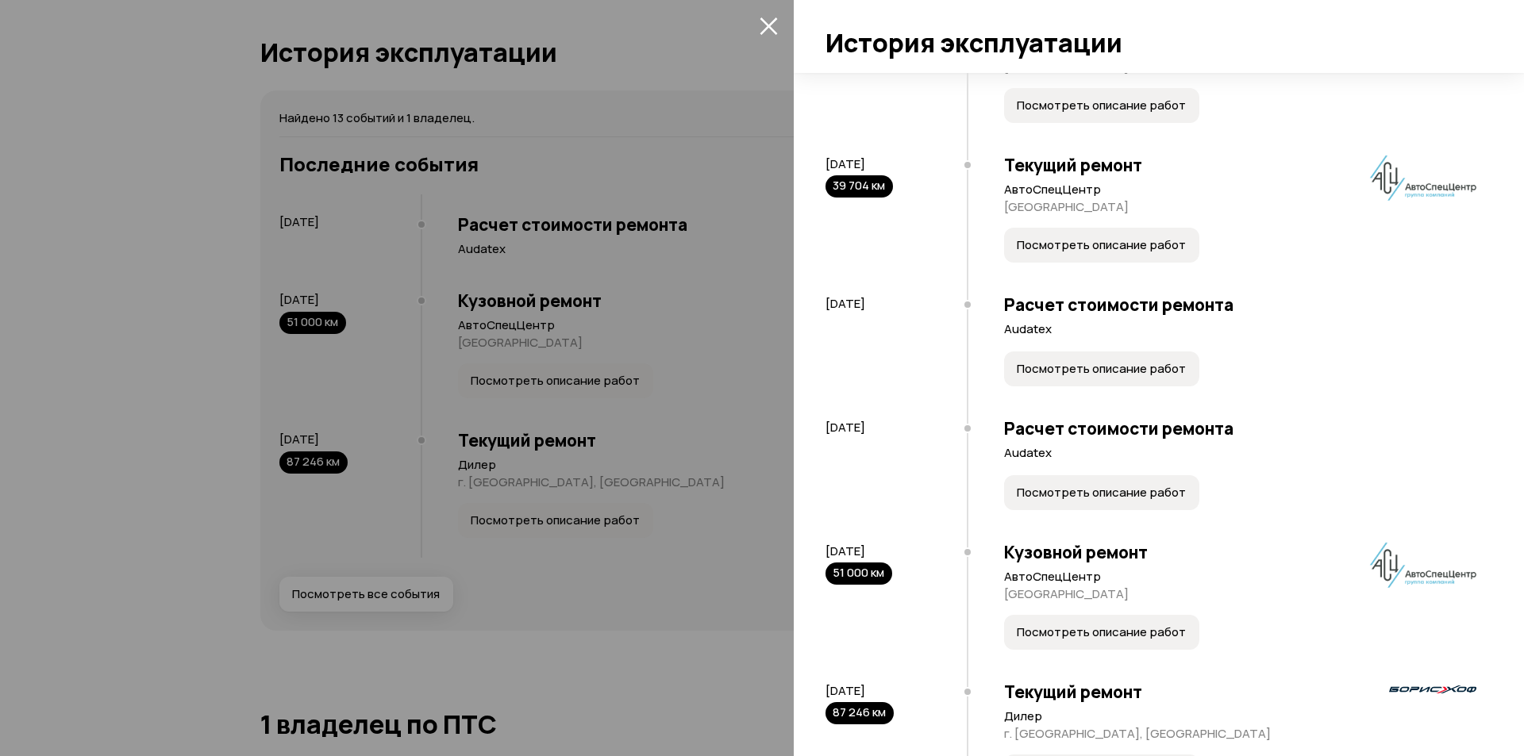
scroll to position [1121, 0]
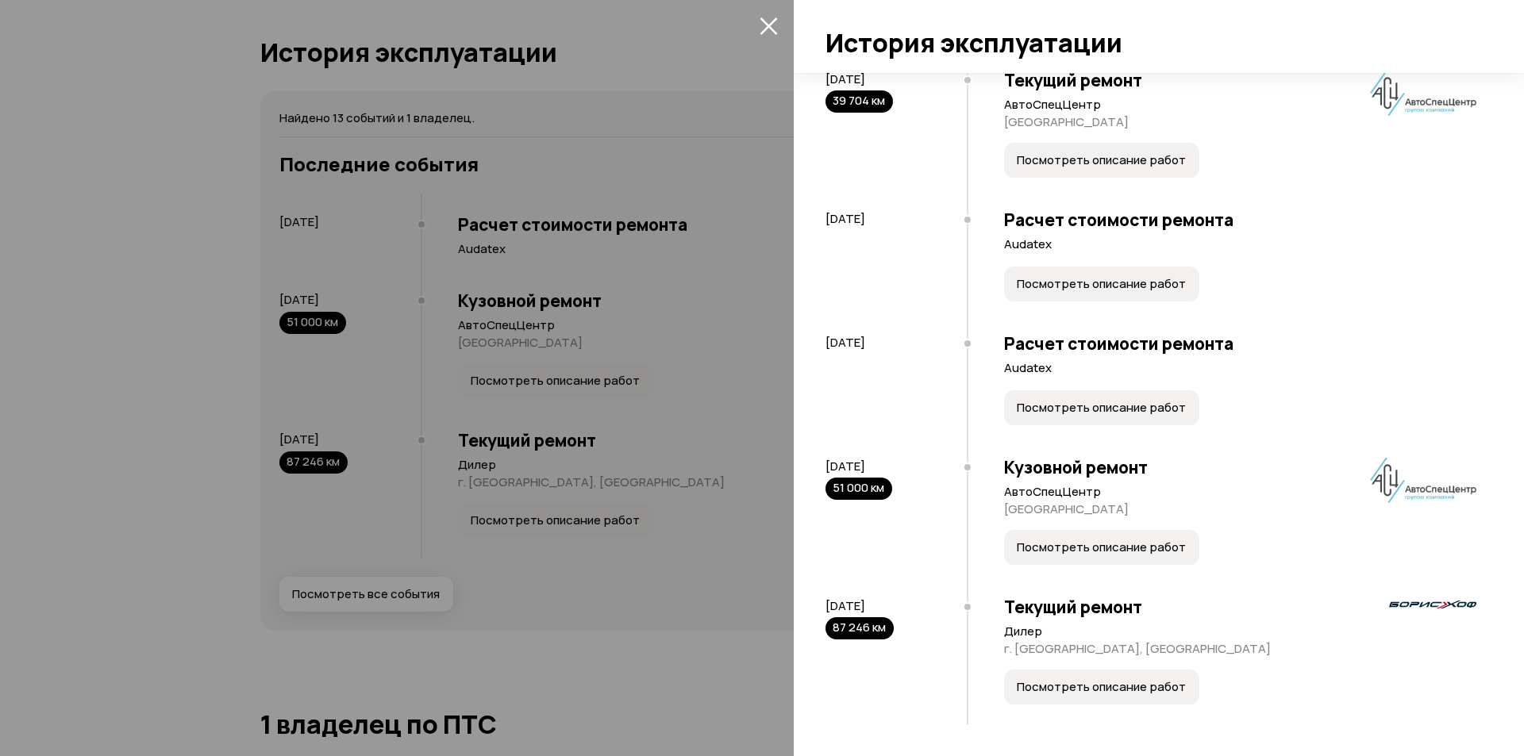
click at [1126, 554] on span "Посмотреть описание работ" at bounding box center [1101, 548] width 169 height 16
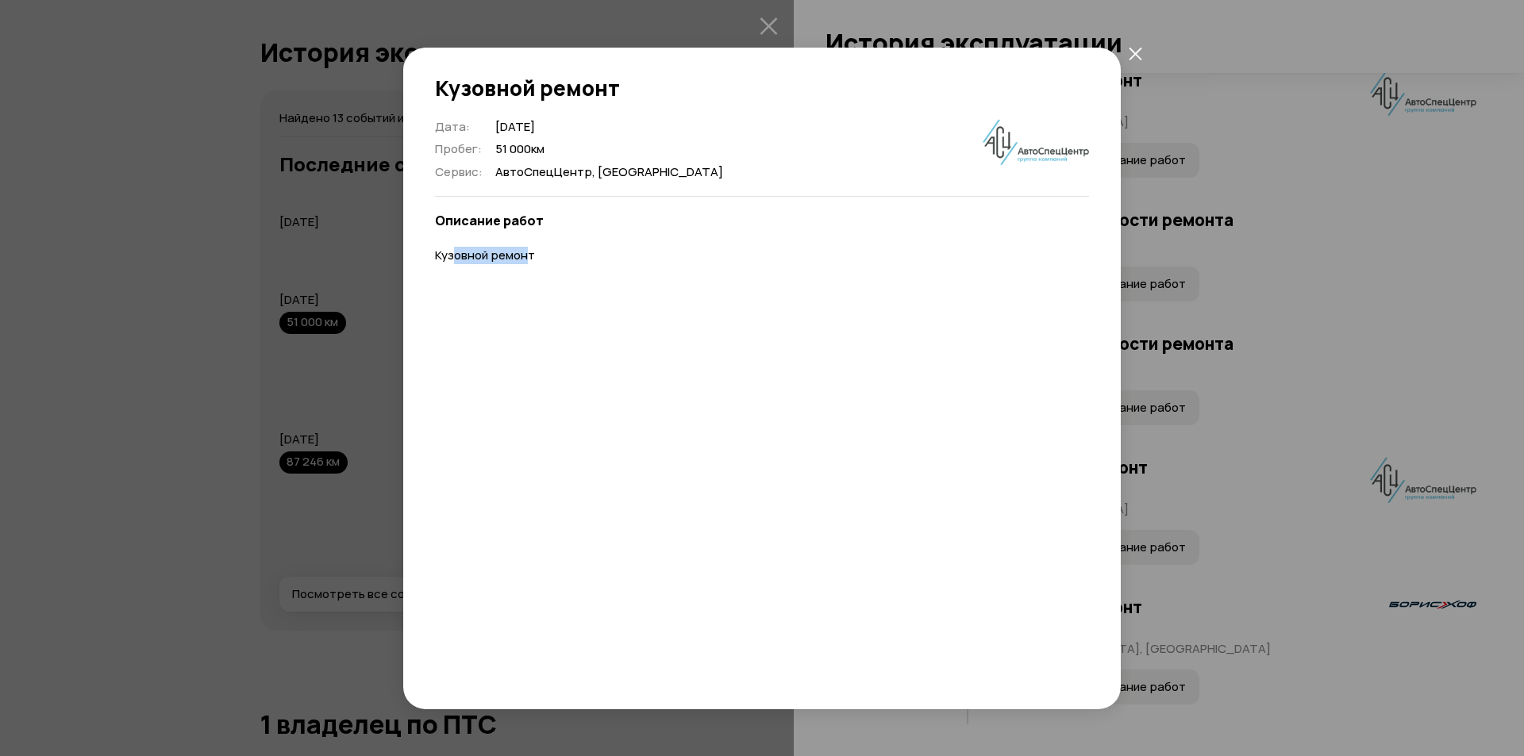
drag, startPoint x: 455, startPoint y: 250, endPoint x: 531, endPoint y: 248, distance: 76.2
click at [531, 248] on p "Кузовной ремонт" at bounding box center [762, 256] width 654 height 17
click at [580, 156] on span "51 000 км" at bounding box center [609, 149] width 228 height 17
drag, startPoint x: 706, startPoint y: 180, endPoint x: 703, endPoint y: 190, distance: 10.8
click at [707, 182] on div "Дата : [DATE] Пробег : 51 000 км Сервис : АвтоСпецЦентр, [GEOGRAPHIC_DATA] Опис…" at bounding box center [762, 397] width 654 height 556
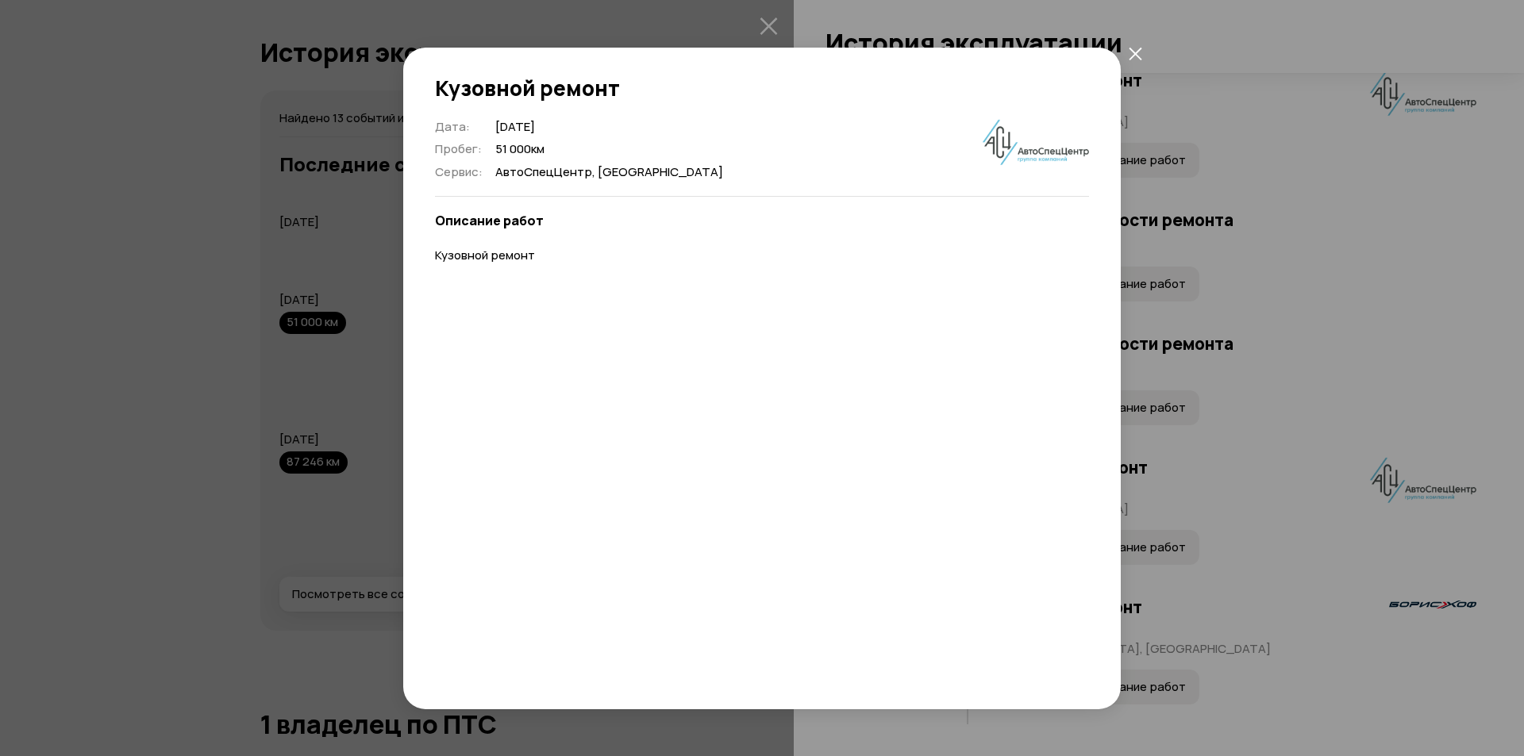
click at [615, 323] on div "Дата : [DATE] Пробег : 51 000 км Сервис : АвтоСпецЦентр, [GEOGRAPHIC_DATA] Опис…" at bounding box center [762, 397] width 654 height 556
click at [1141, 47] on icon "закрыть" at bounding box center [1135, 53] width 13 height 13
